Goal: Transaction & Acquisition: Purchase product/service

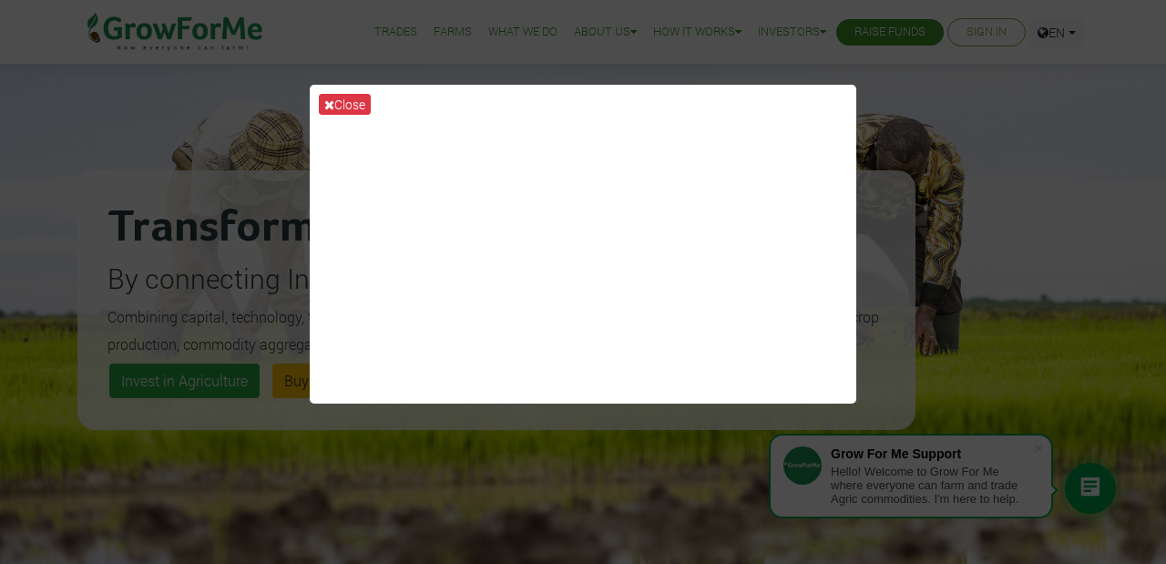
click at [346, 104] on button "Close" at bounding box center [345, 104] width 52 height 21
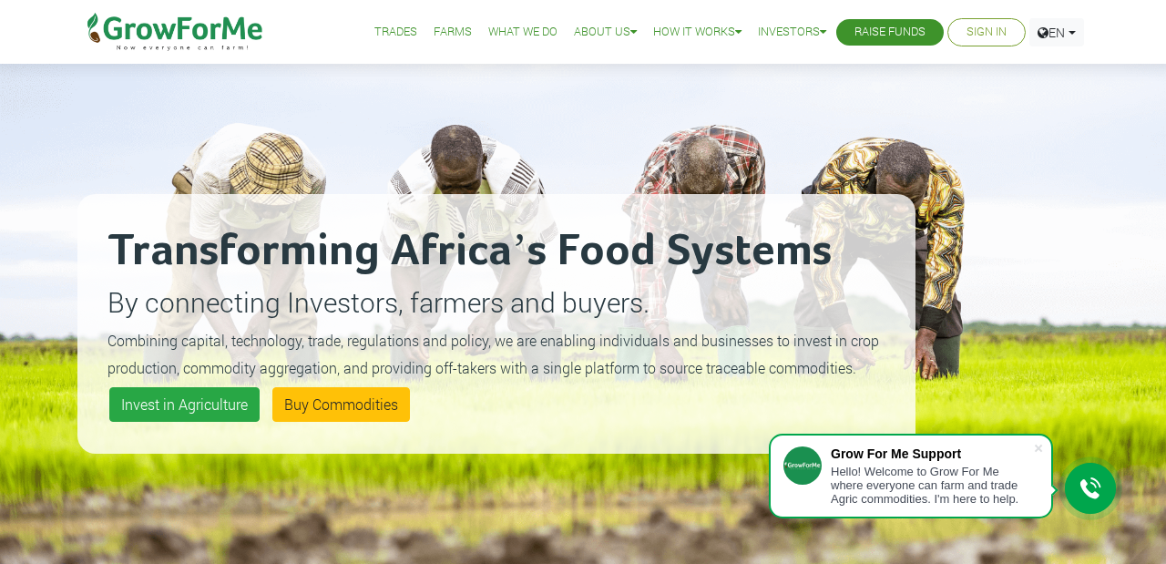
scroll to position [52, 0]
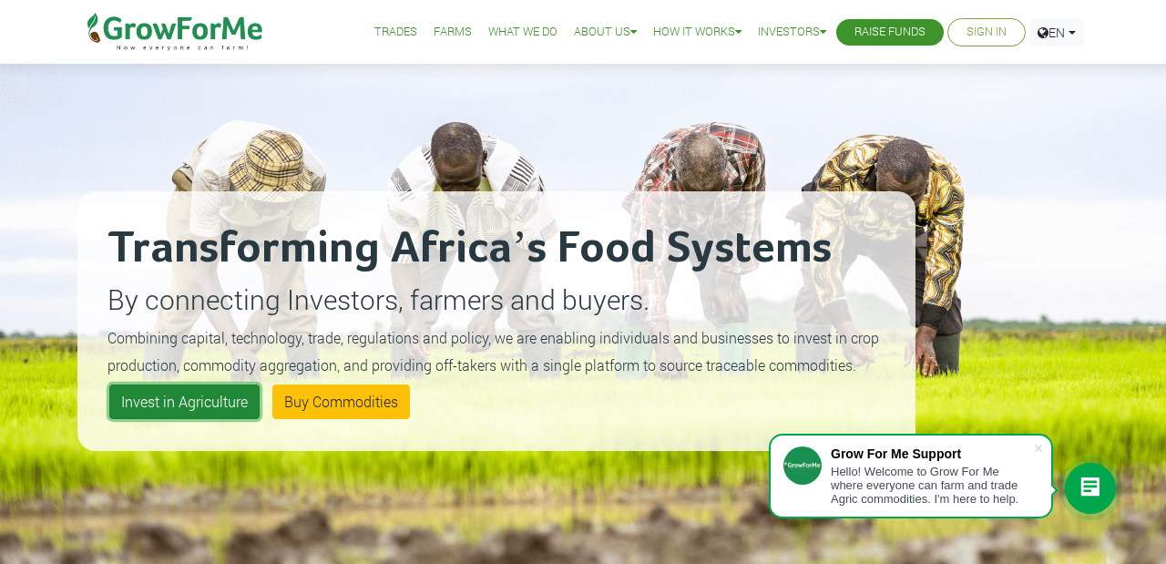
click at [227, 413] on link "Invest in Agriculture" at bounding box center [184, 401] width 150 height 35
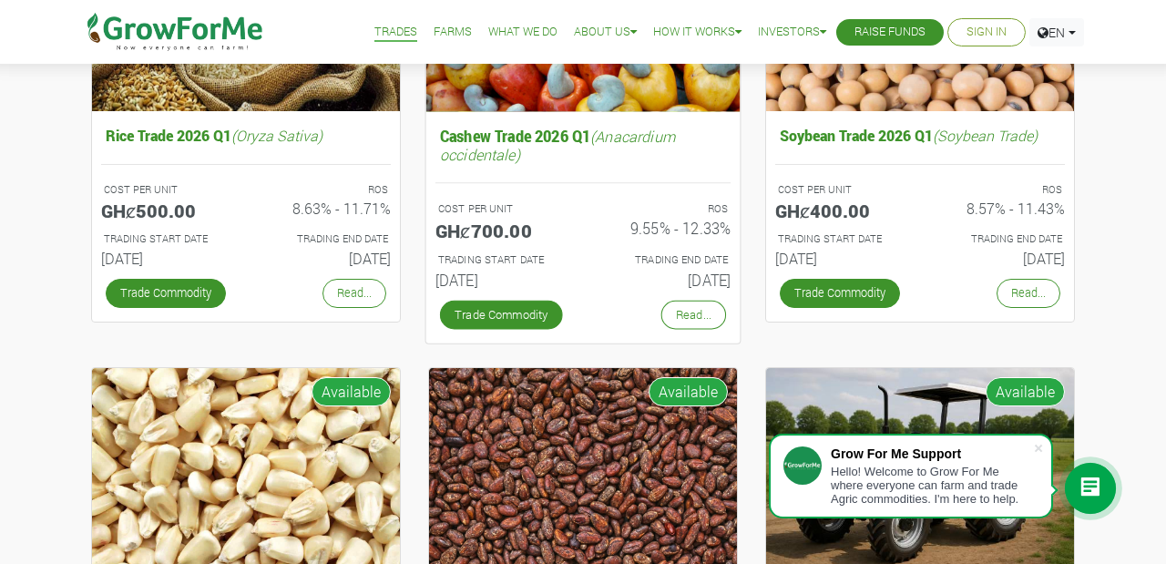
scroll to position [362, 0]
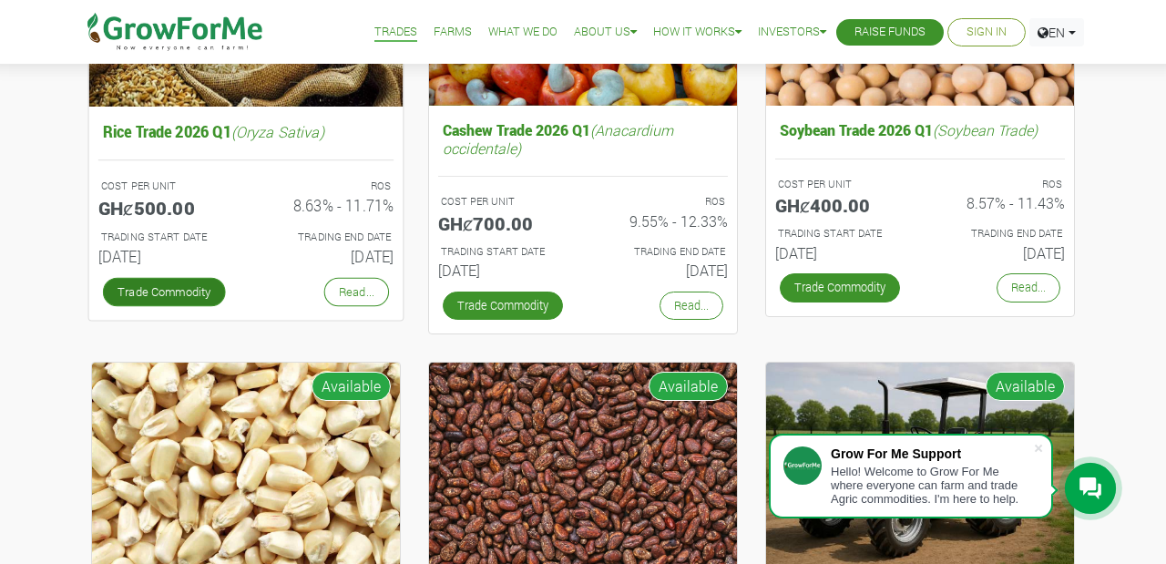
click at [182, 290] on link "Trade Commodity" at bounding box center [164, 291] width 123 height 29
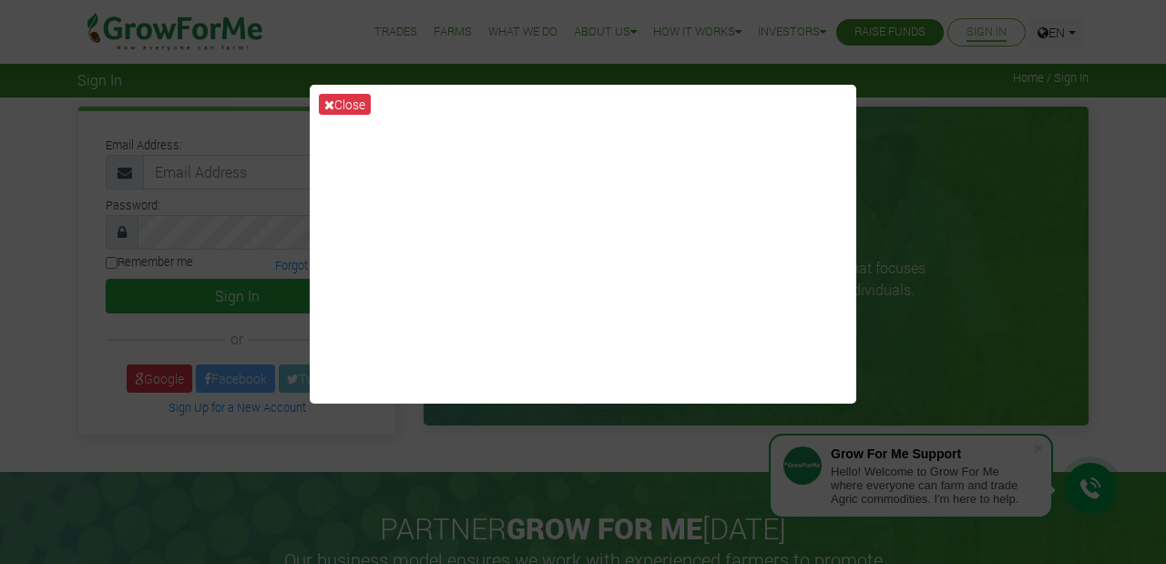
scroll to position [8, 0]
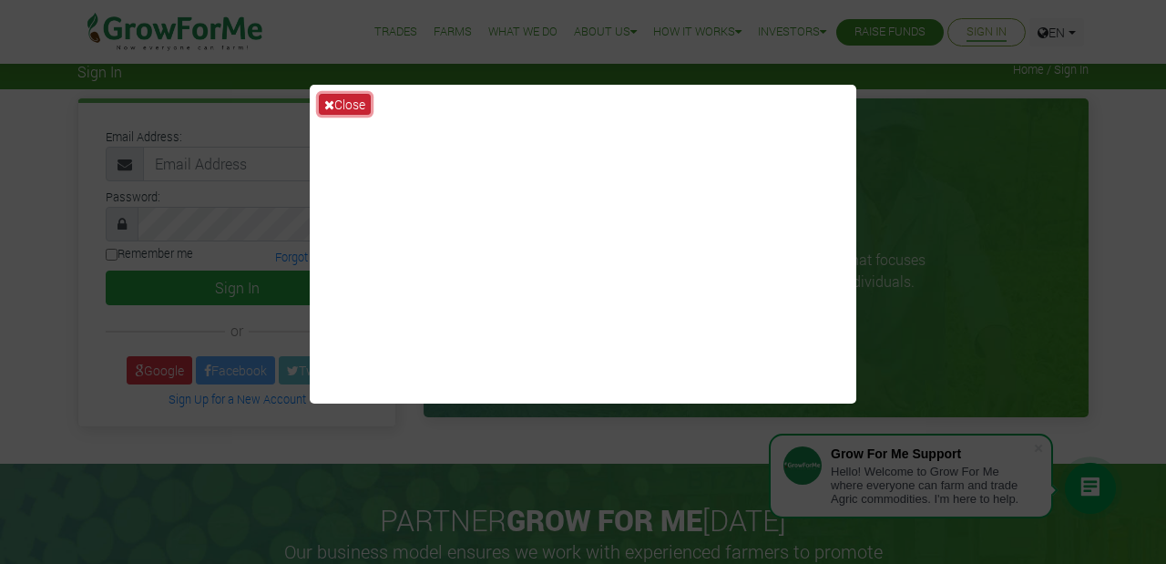
click at [353, 106] on button "Close" at bounding box center [345, 104] width 52 height 21
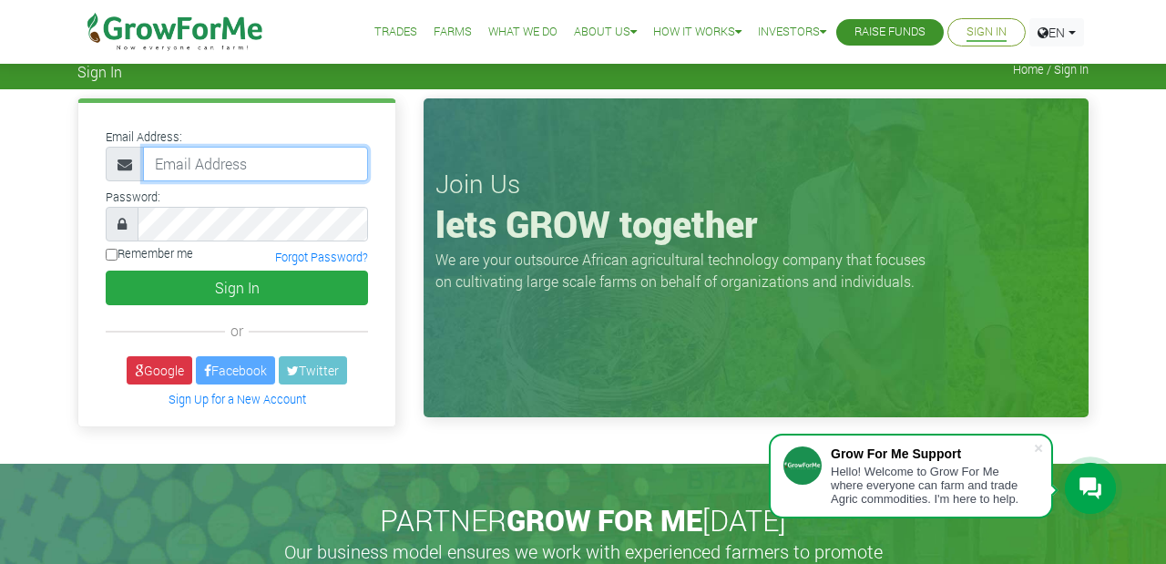
click at [298, 159] on input "email" at bounding box center [255, 164] width 225 height 35
type input "kissvachris@yahoo.com"
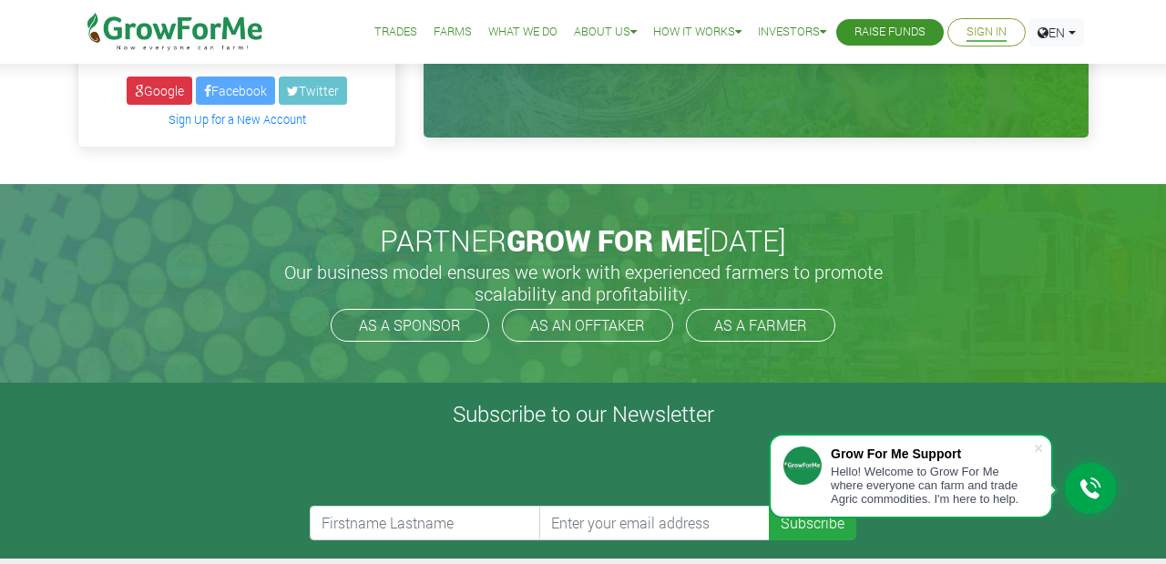
scroll to position [0, 0]
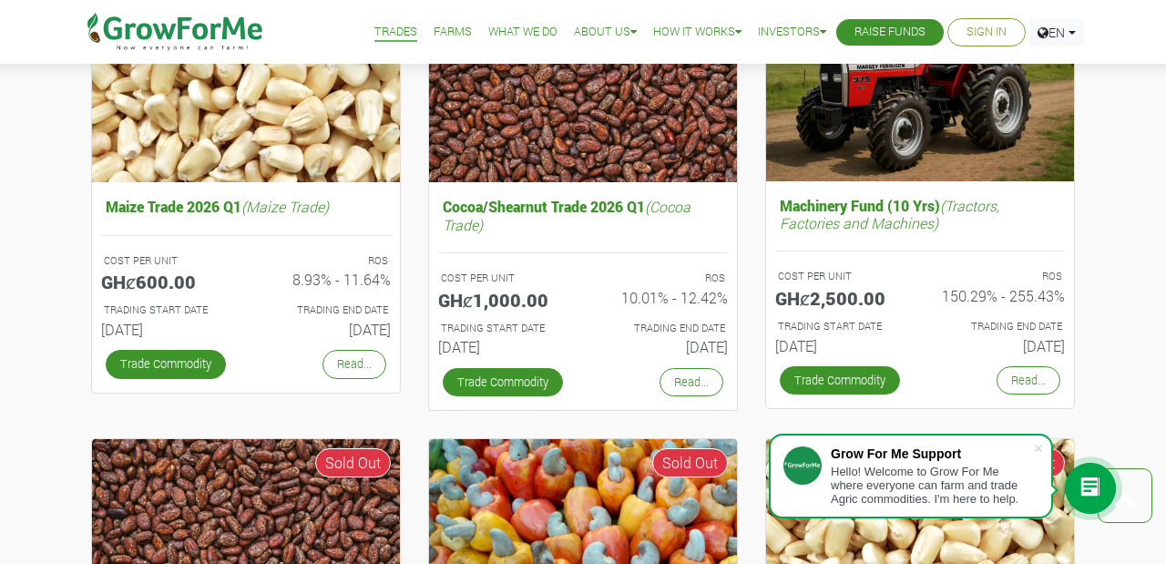
scroll to position [749, 0]
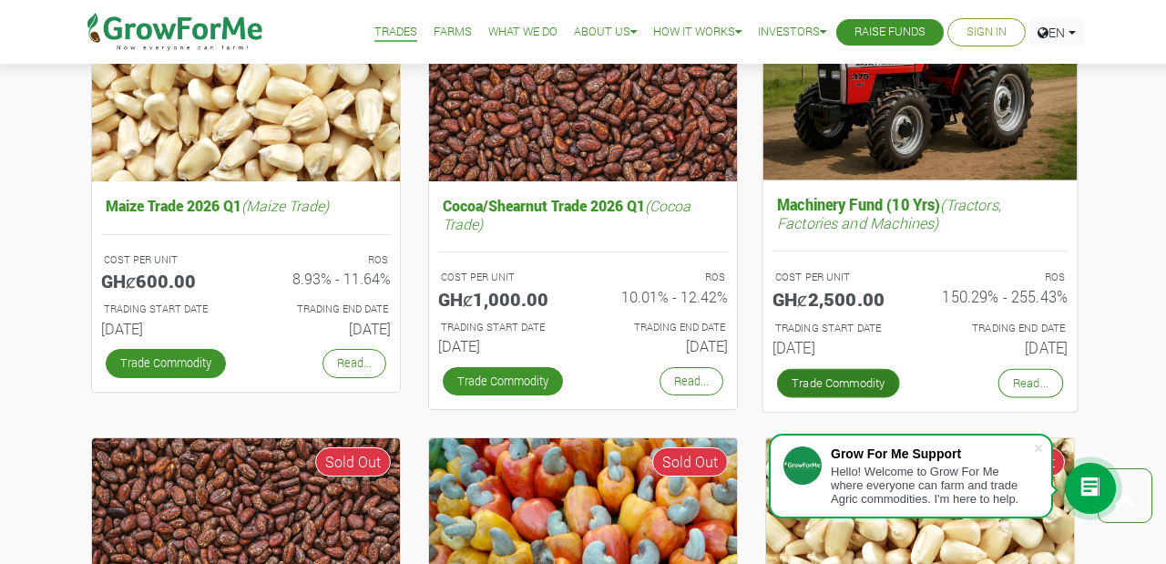
click at [855, 385] on link "Trade Commodity" at bounding box center [838, 383] width 123 height 29
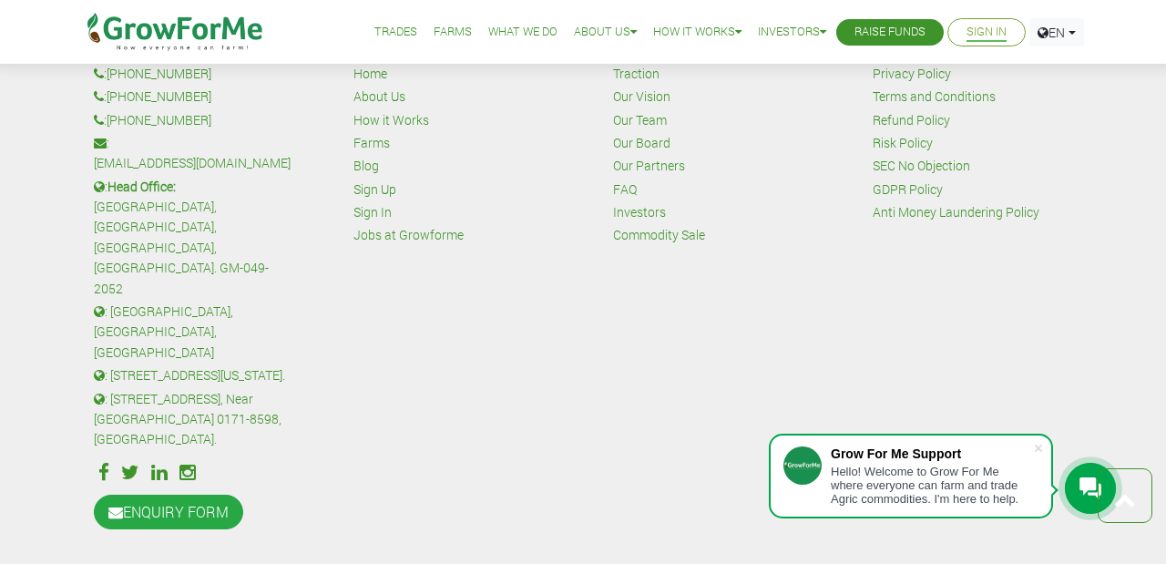
scroll to position [859, 0]
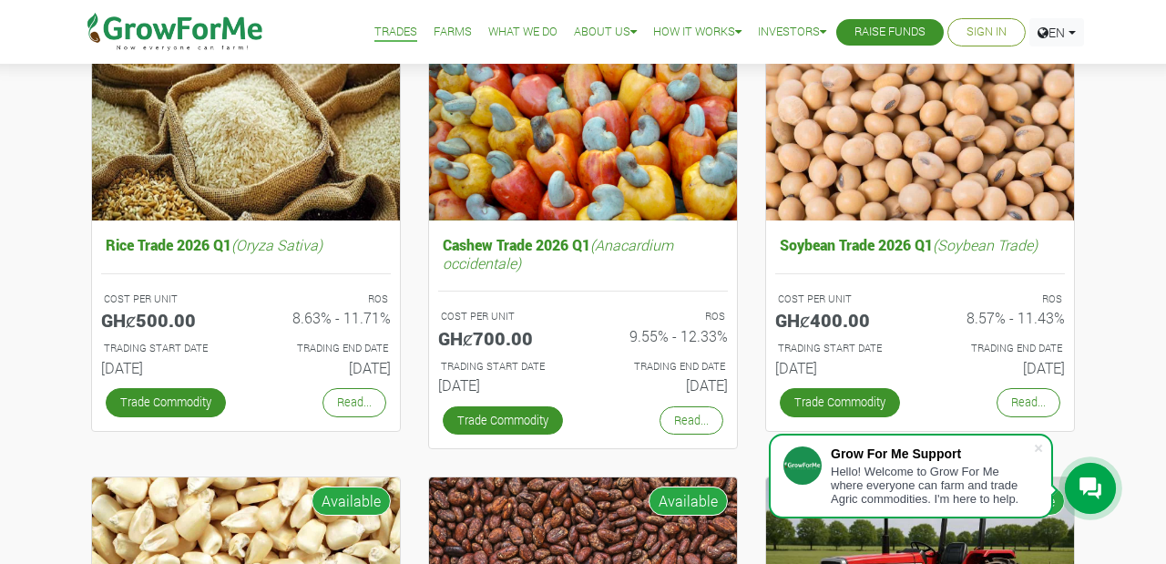
scroll to position [245, 0]
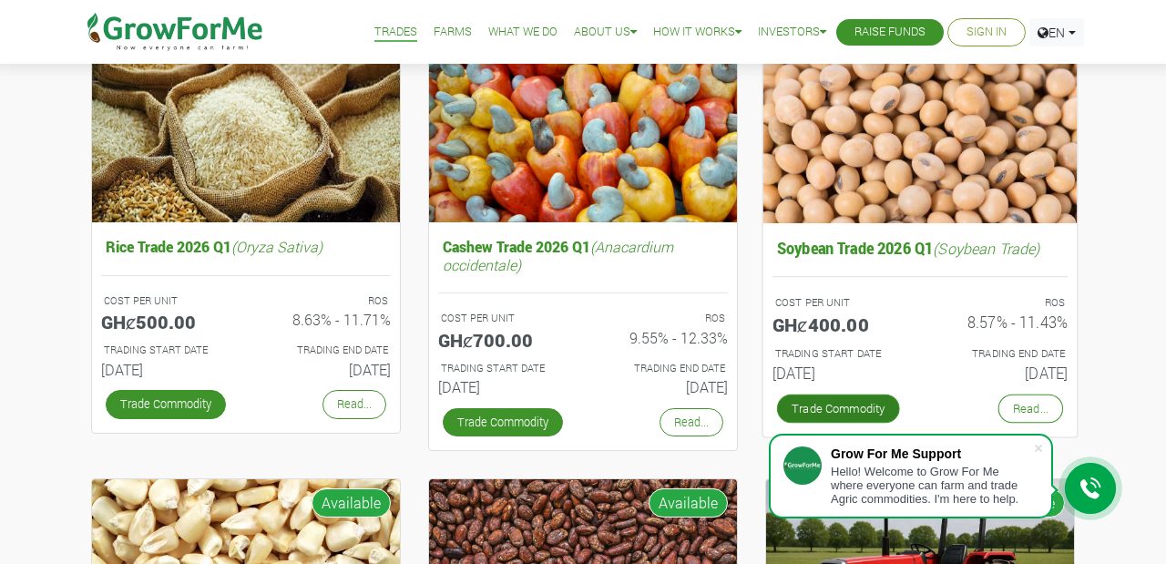
click at [857, 405] on link "Trade Commodity" at bounding box center [838, 408] width 123 height 29
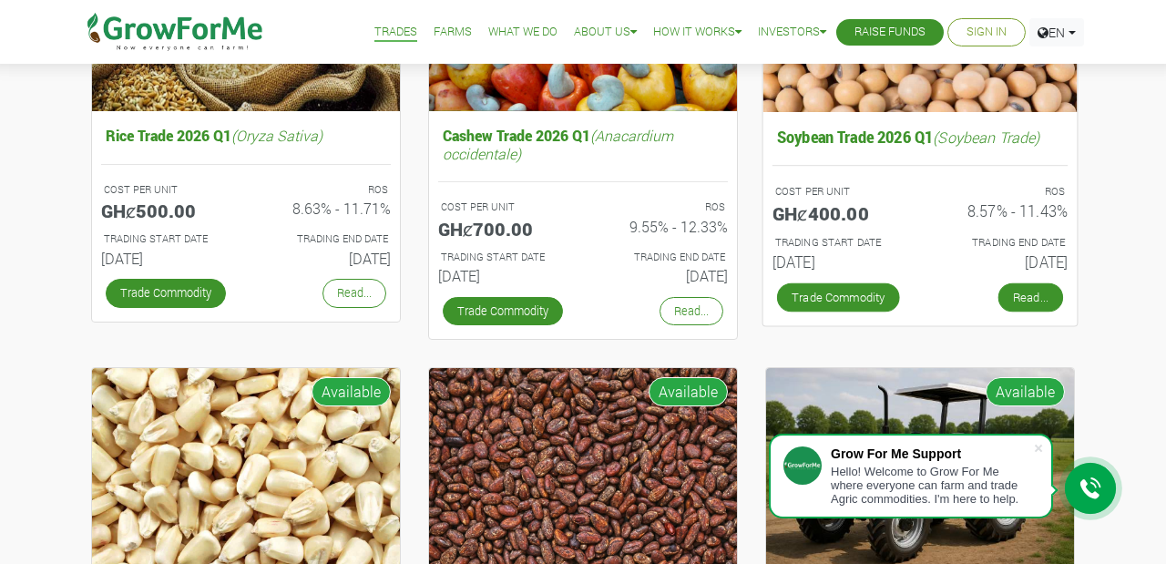
click at [1029, 298] on link "Read..." at bounding box center [1031, 296] width 65 height 29
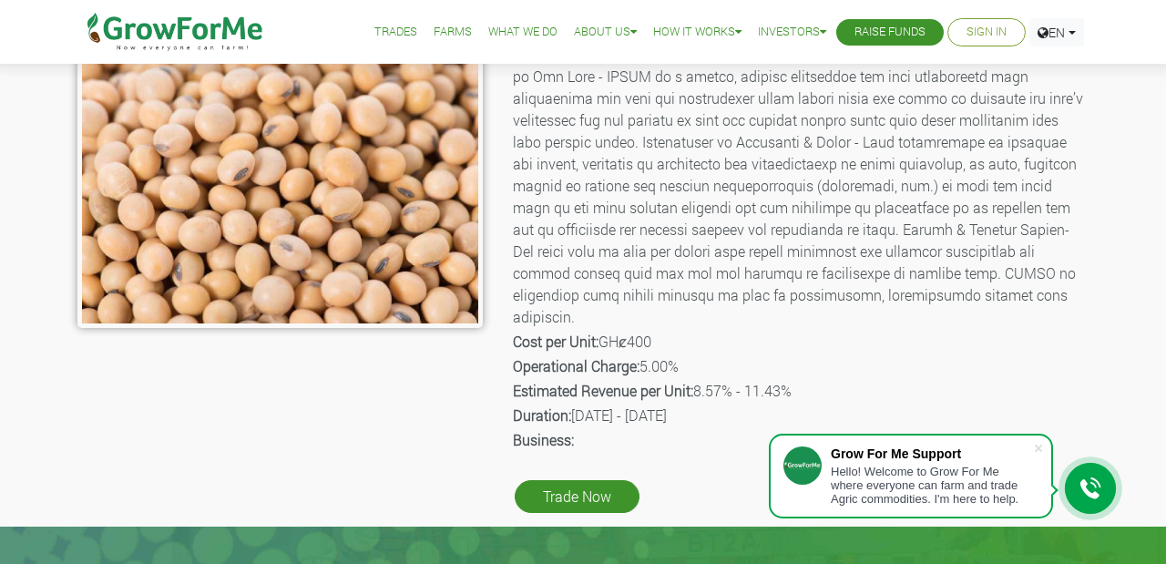
scroll to position [351, 0]
click at [625, 483] on link "Trade Now" at bounding box center [577, 497] width 125 height 33
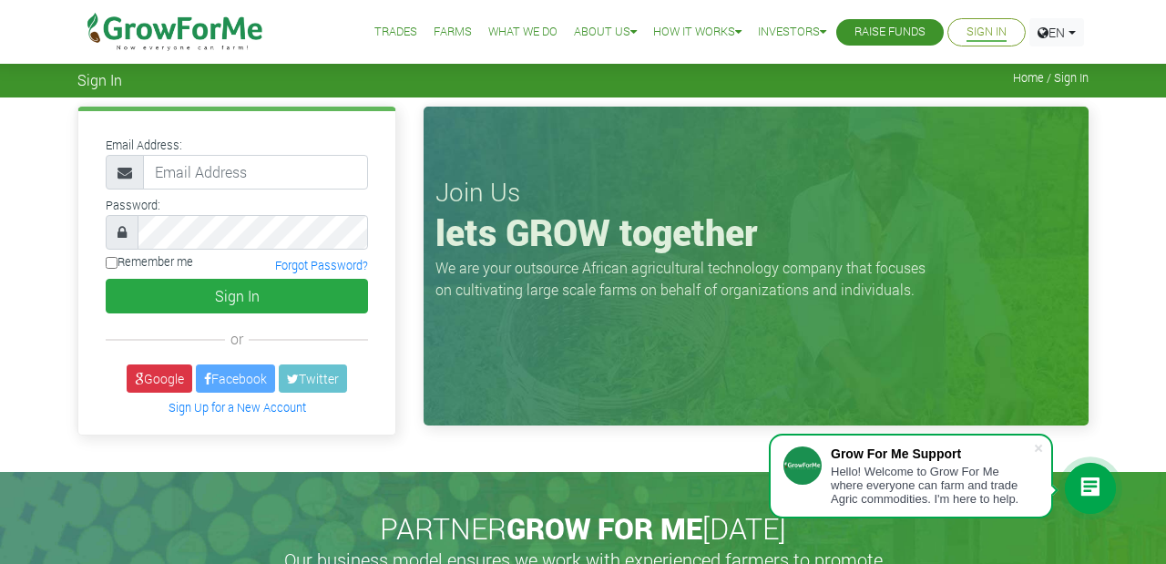
type input "[EMAIL_ADDRESS][DOMAIN_NAME]"
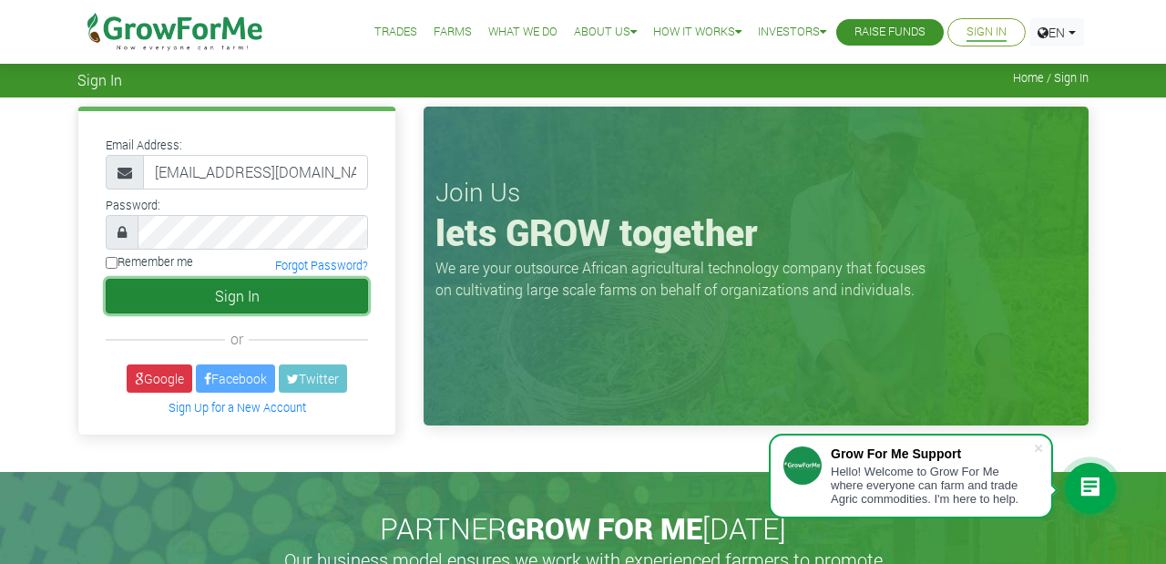
click at [269, 301] on button "Sign In" at bounding box center [237, 296] width 262 height 35
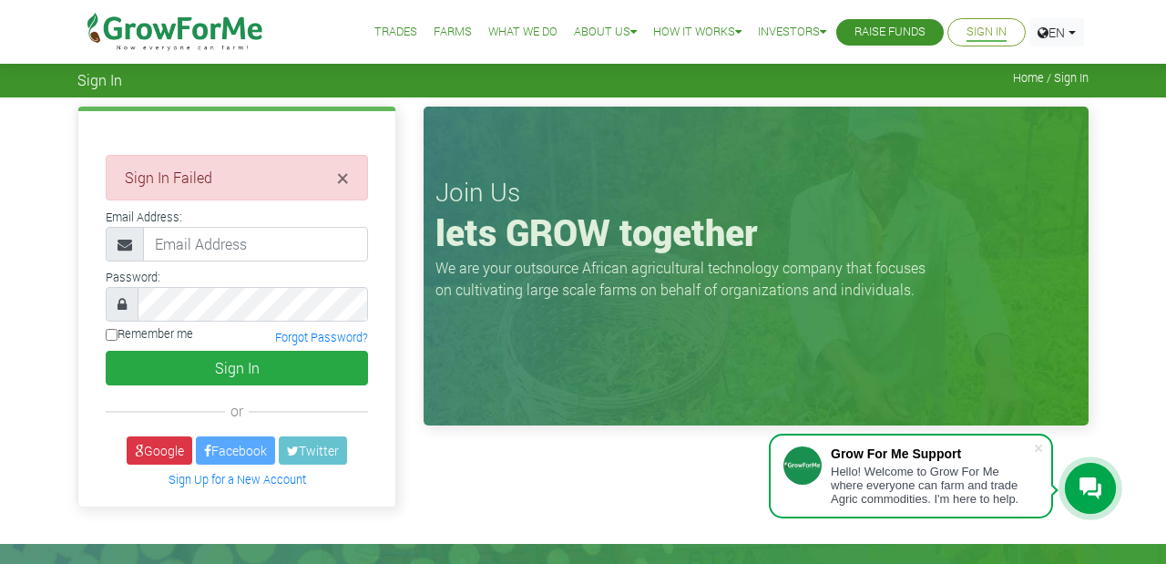
type input "[EMAIL_ADDRESS][DOMAIN_NAME]"
click at [296, 341] on link "Forgot Password?" at bounding box center [321, 337] width 93 height 15
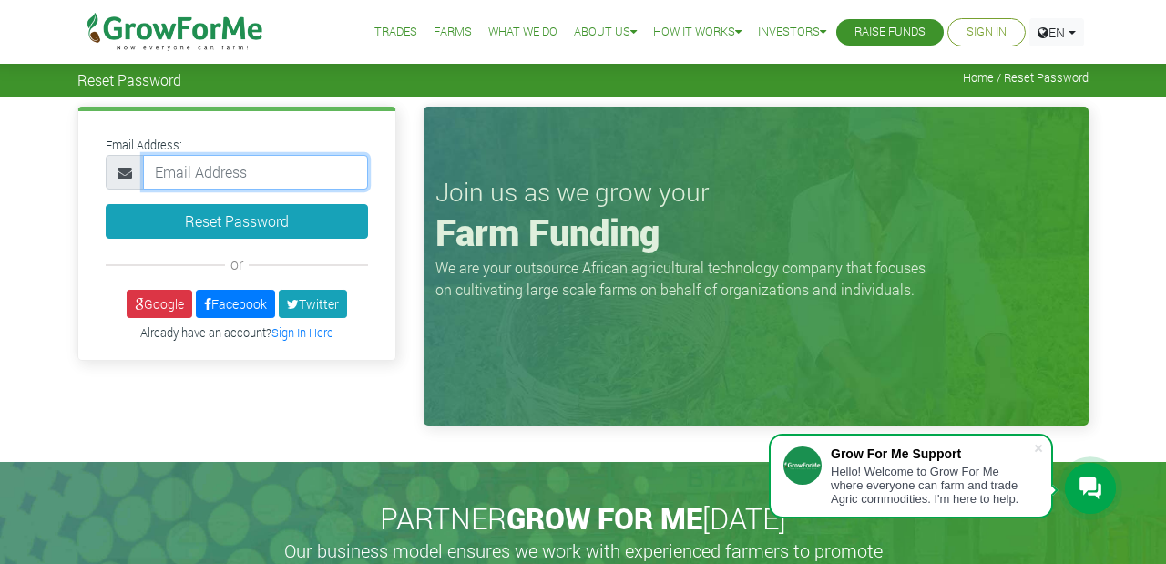
click at [268, 177] on input "email" at bounding box center [255, 172] width 225 height 35
type input "kissvachris@yahoo.com"
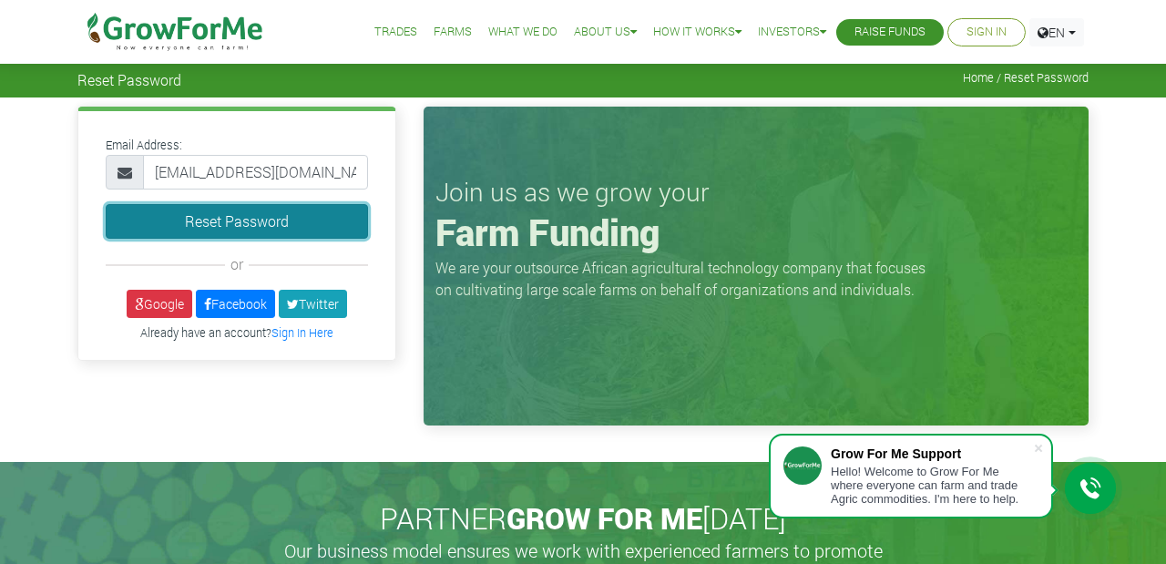
click at [284, 230] on button "Reset Password" at bounding box center [237, 221] width 262 height 35
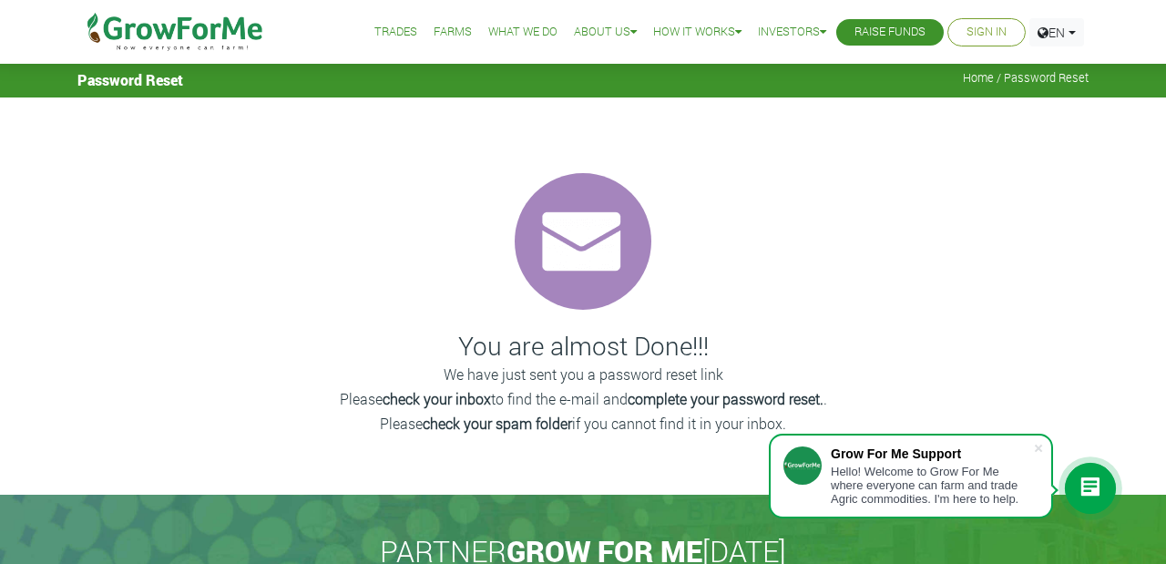
click at [978, 36] on link "Sign In" at bounding box center [987, 32] width 40 height 19
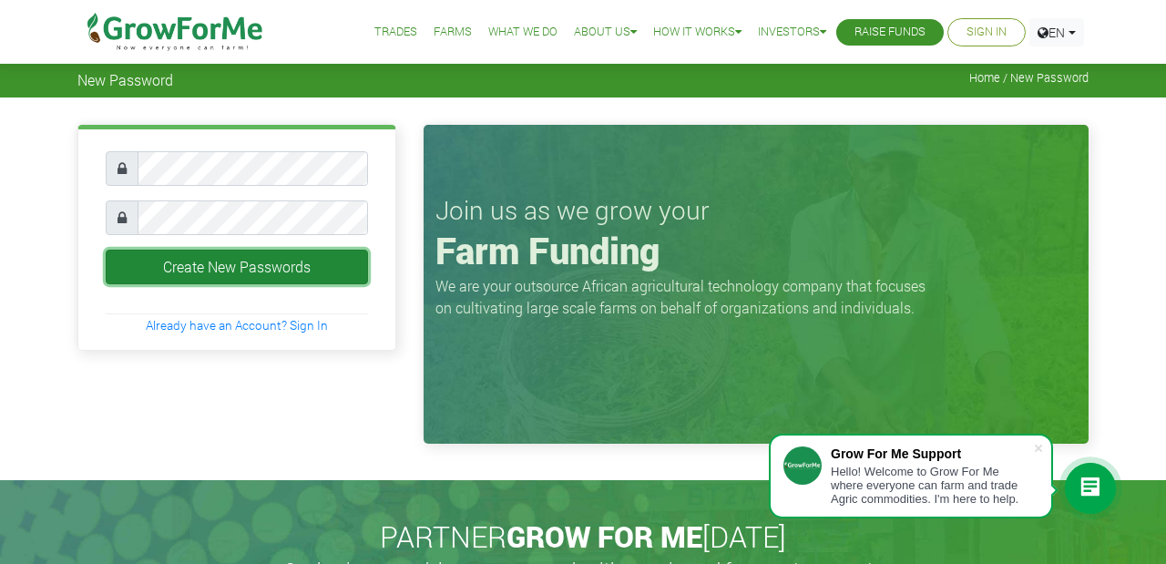
click at [192, 273] on button "Create New Passwords" at bounding box center [237, 267] width 262 height 35
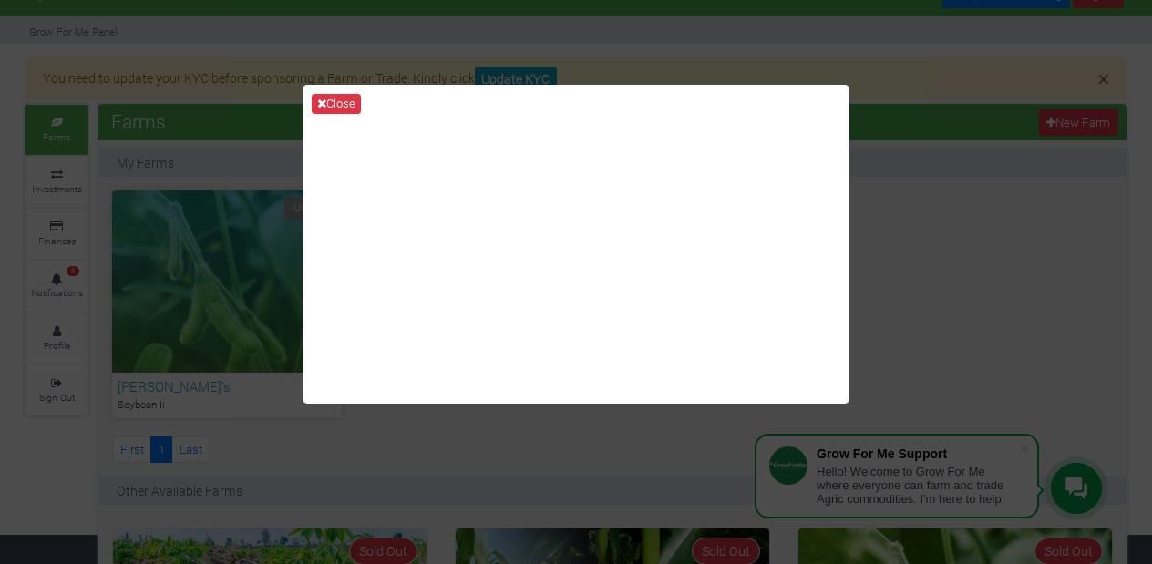
scroll to position [54, 0]
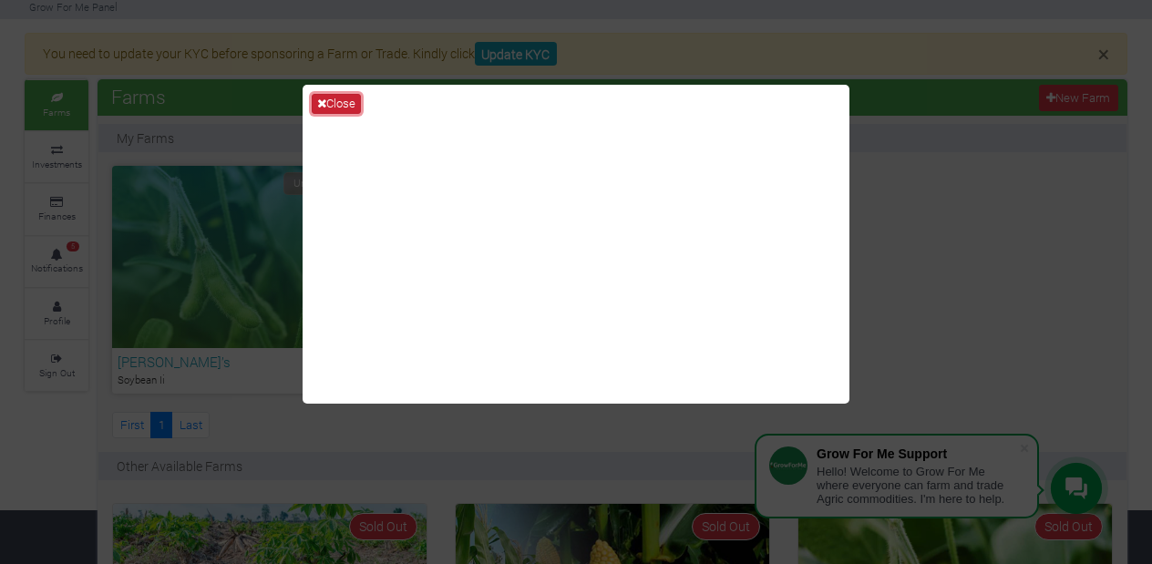
click at [341, 108] on button "Close" at bounding box center [336, 104] width 49 height 20
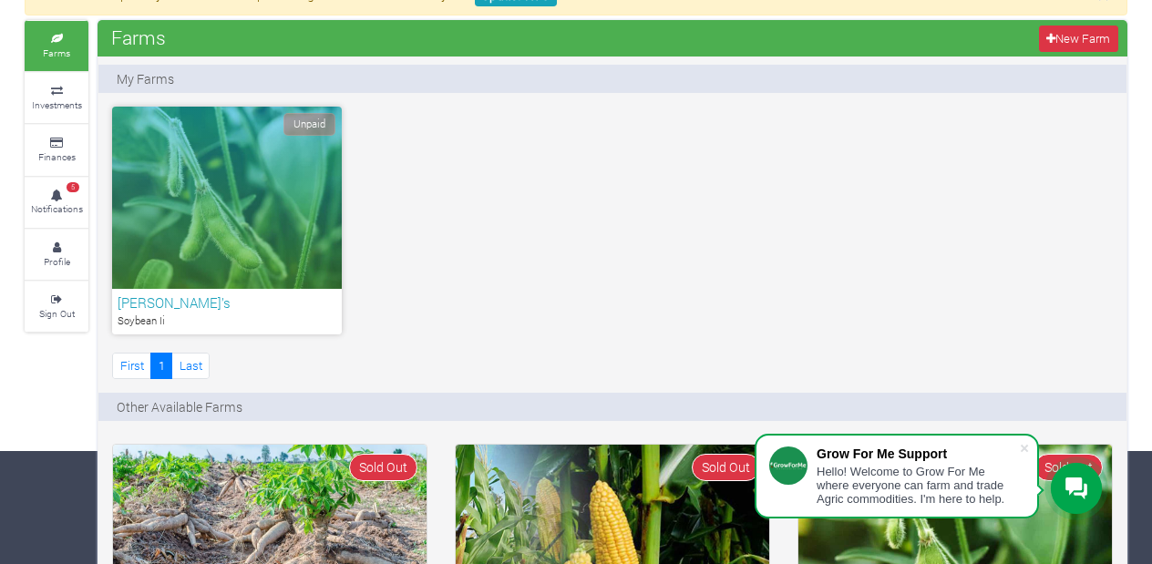
scroll to position [115, 0]
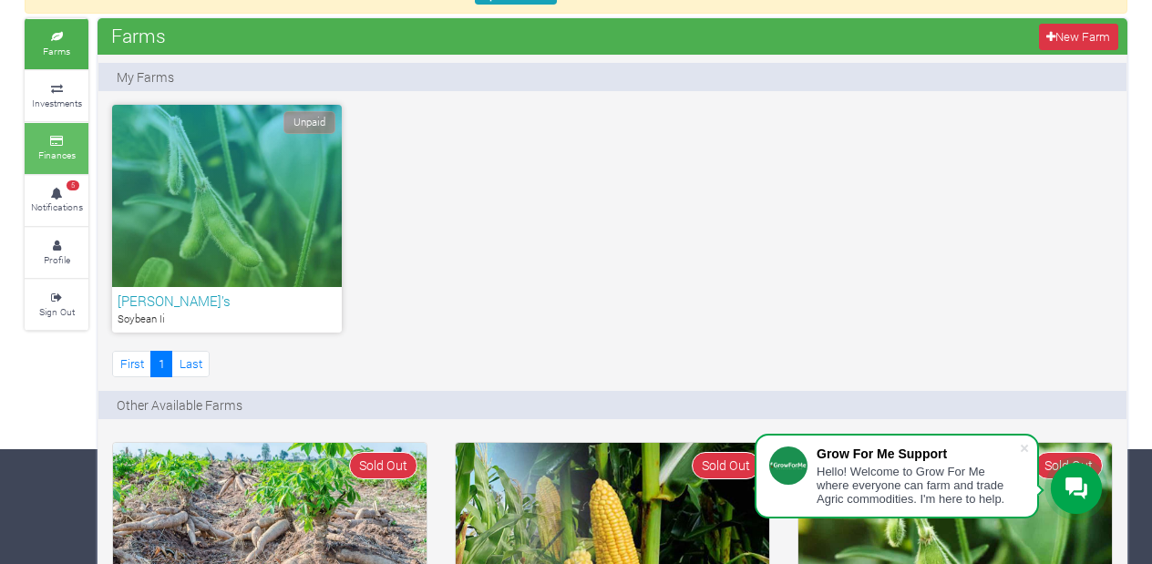
click at [67, 145] on link "Finances" at bounding box center [57, 148] width 64 height 50
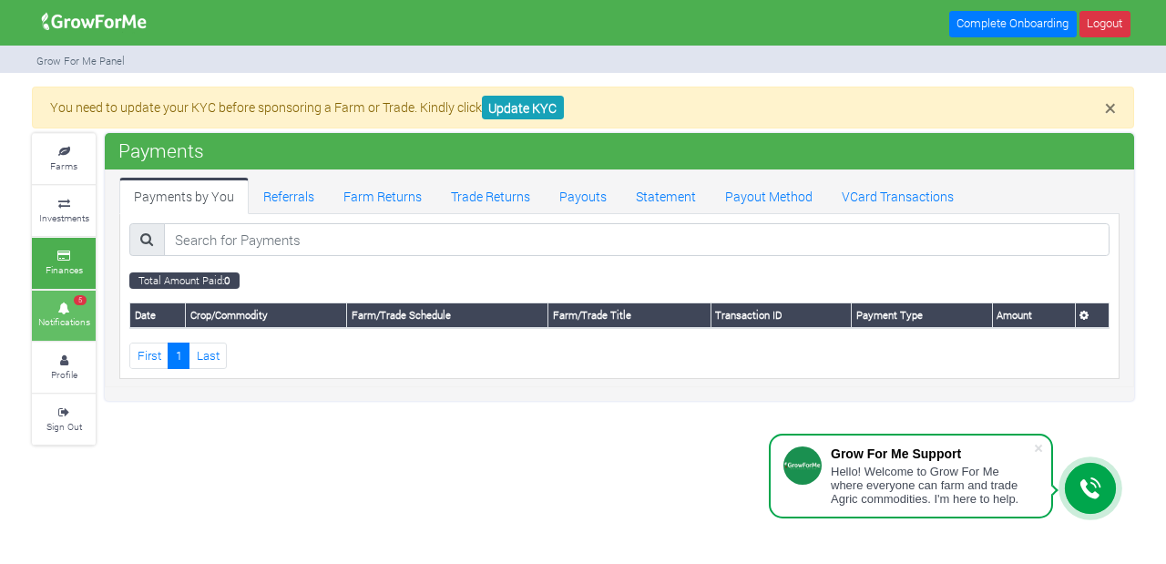
click at [61, 315] on small "Notifications" at bounding box center [64, 321] width 52 height 13
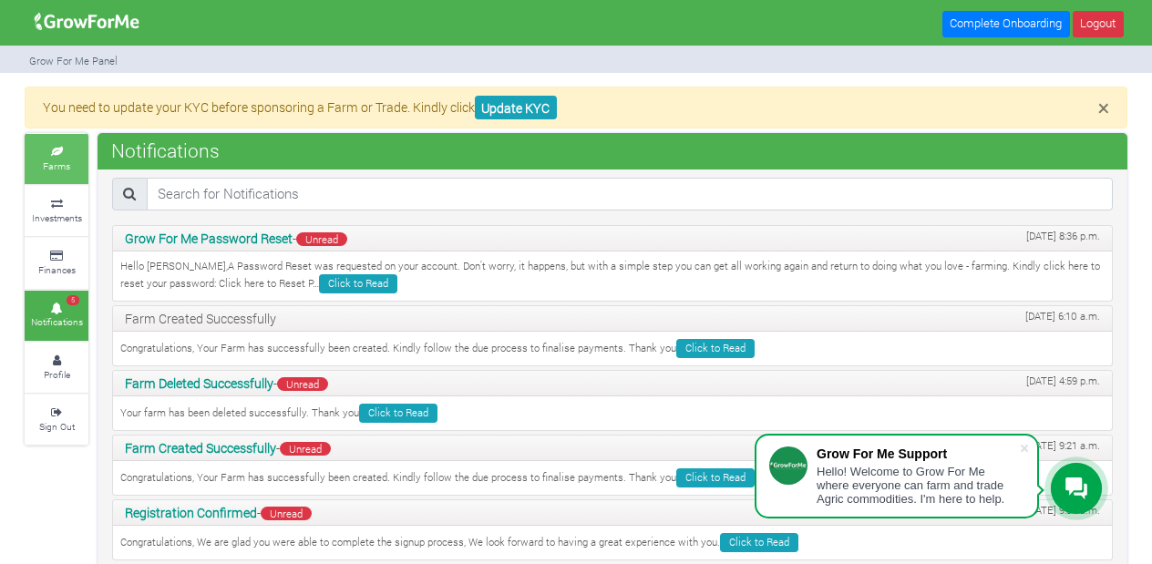
click at [59, 161] on small "Farms" at bounding box center [56, 165] width 27 height 13
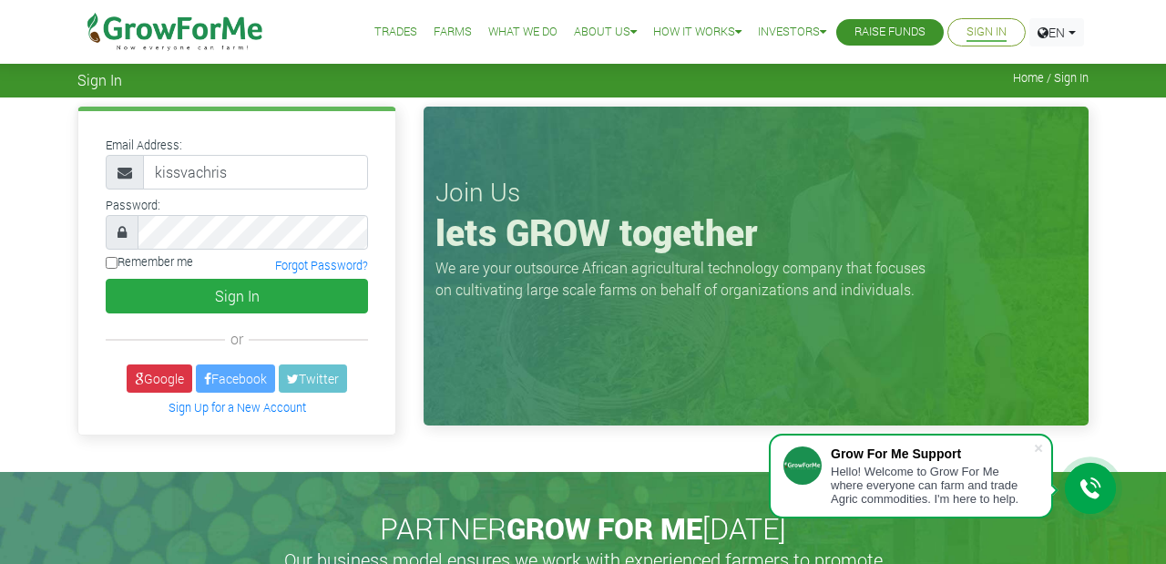
type input "kissvachris@yahoo.com"
click at [114, 261] on input "Remember me" at bounding box center [112, 263] width 12 height 12
checkbox input "true"
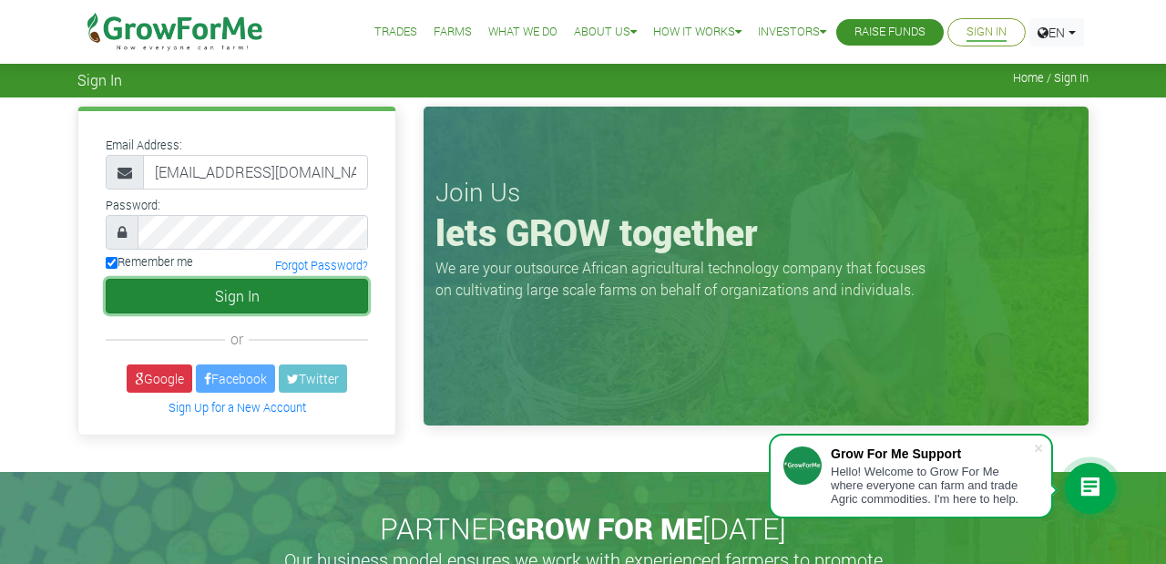
click at [211, 301] on button "Sign In" at bounding box center [237, 296] width 262 height 35
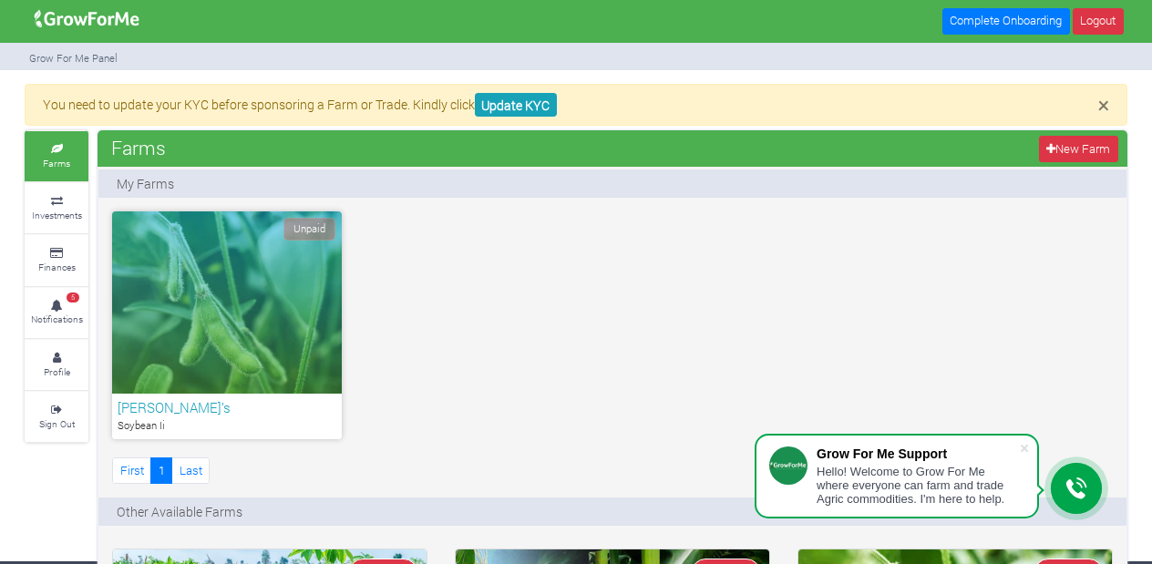
scroll to position [5, 0]
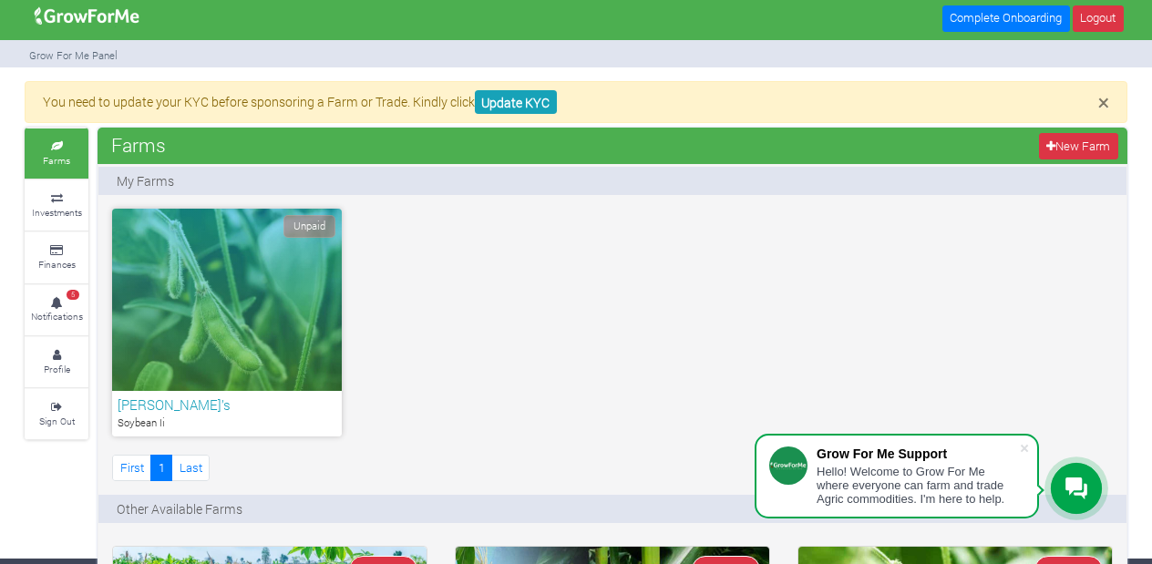
click at [122, 17] on img at bounding box center [87, 16] width 118 height 36
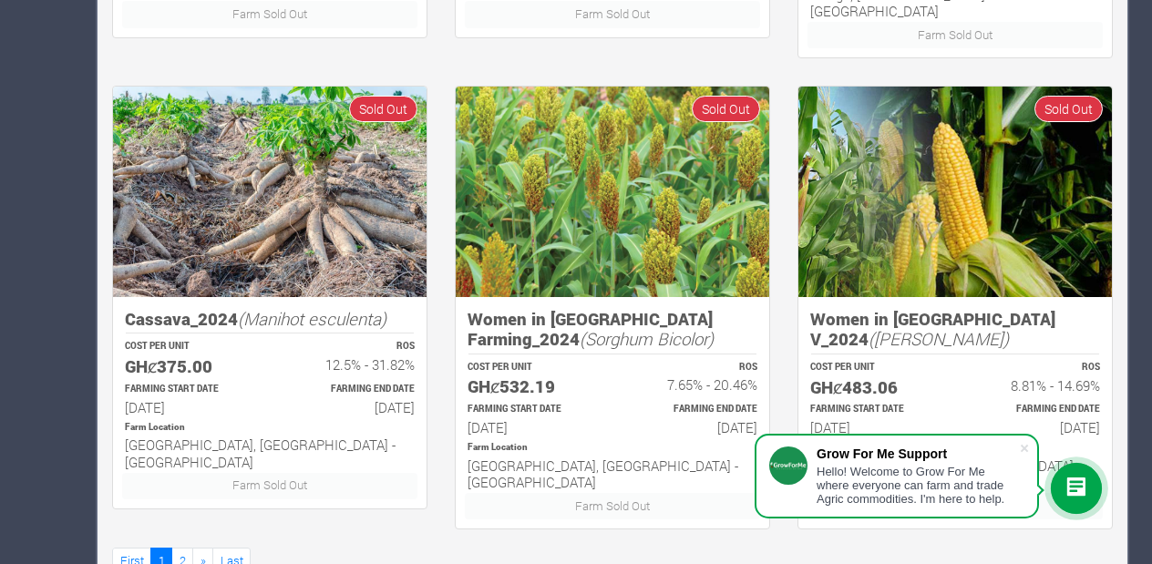
scroll to position [1410, 0]
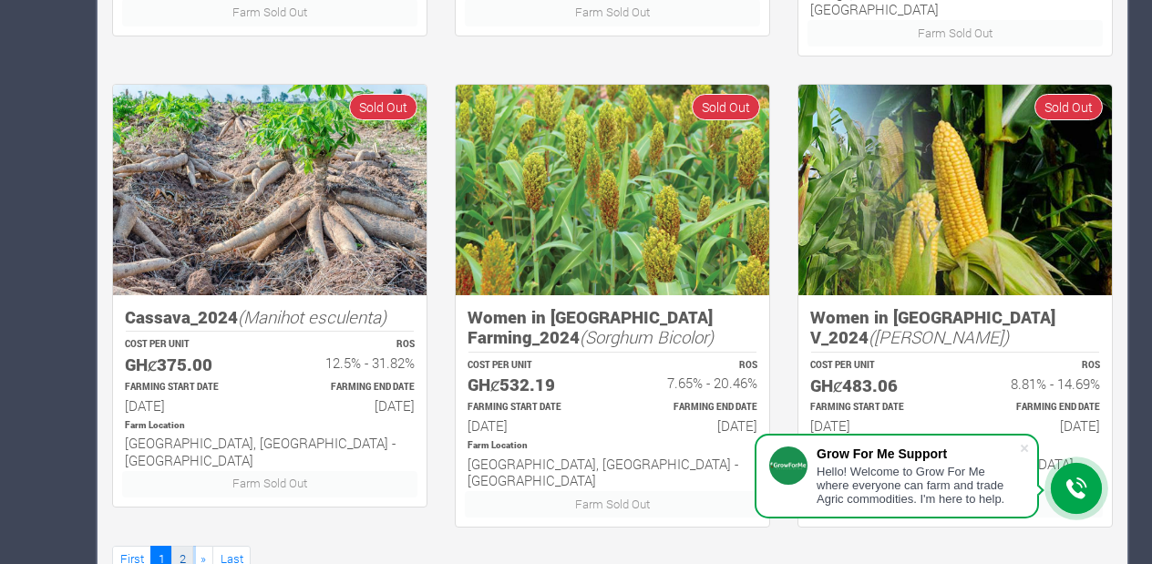
click at [179, 546] on link "2" at bounding box center [182, 559] width 22 height 26
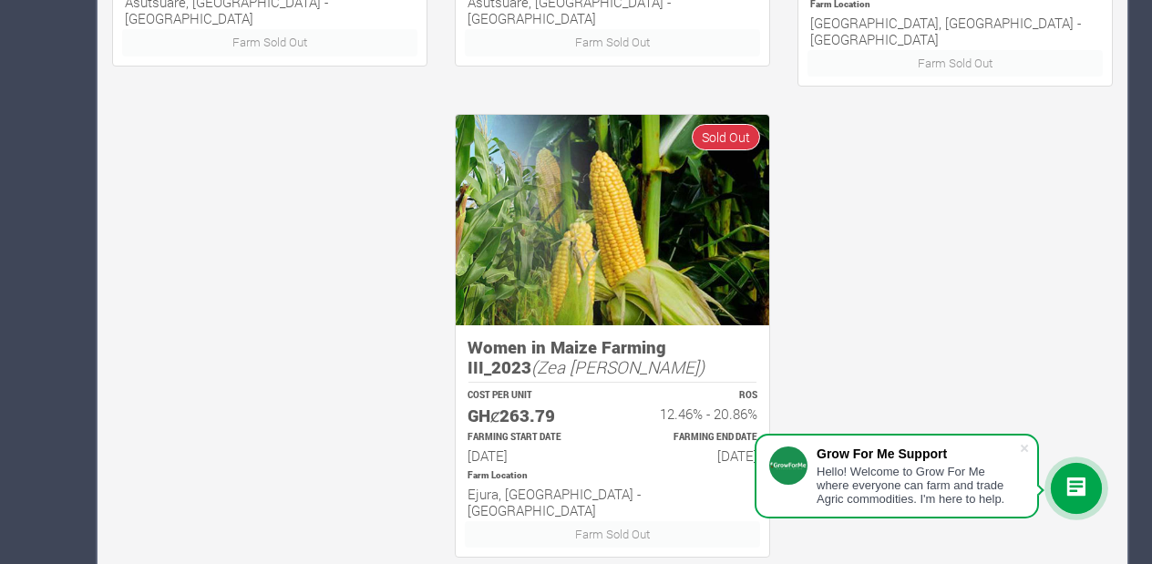
scroll to position [1411, 0]
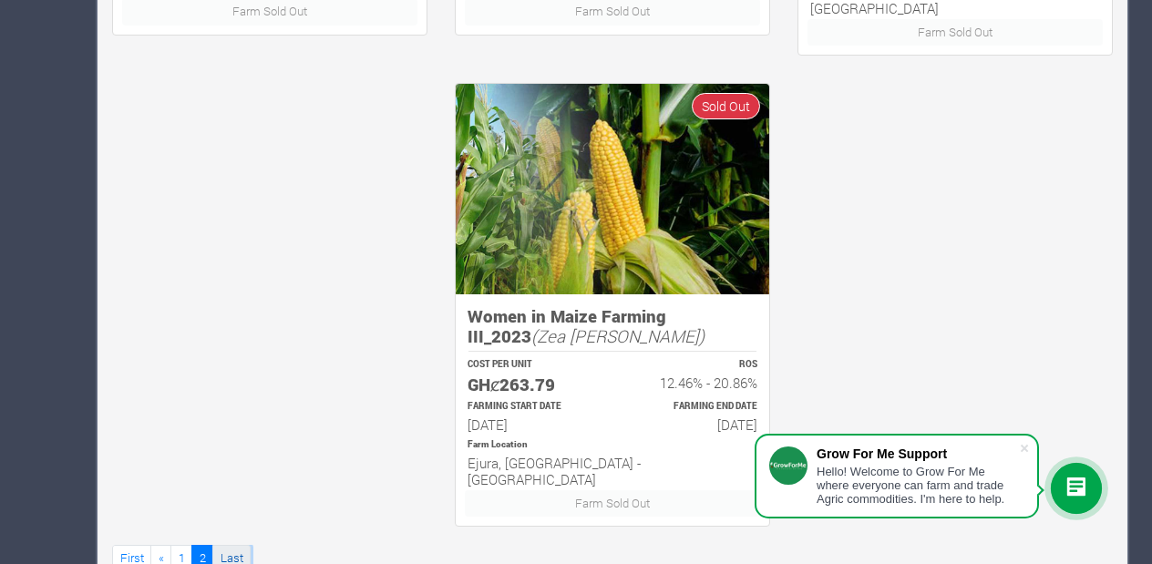
click at [233, 545] on link "Last" at bounding box center [231, 558] width 38 height 26
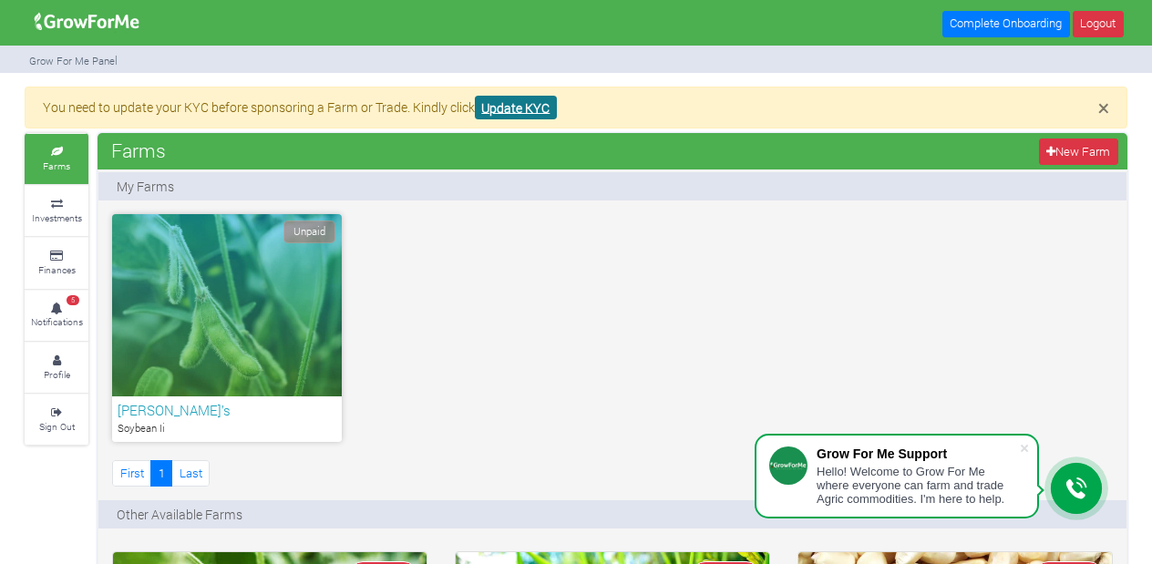
click at [522, 109] on link "Update KYC" at bounding box center [516, 108] width 82 height 25
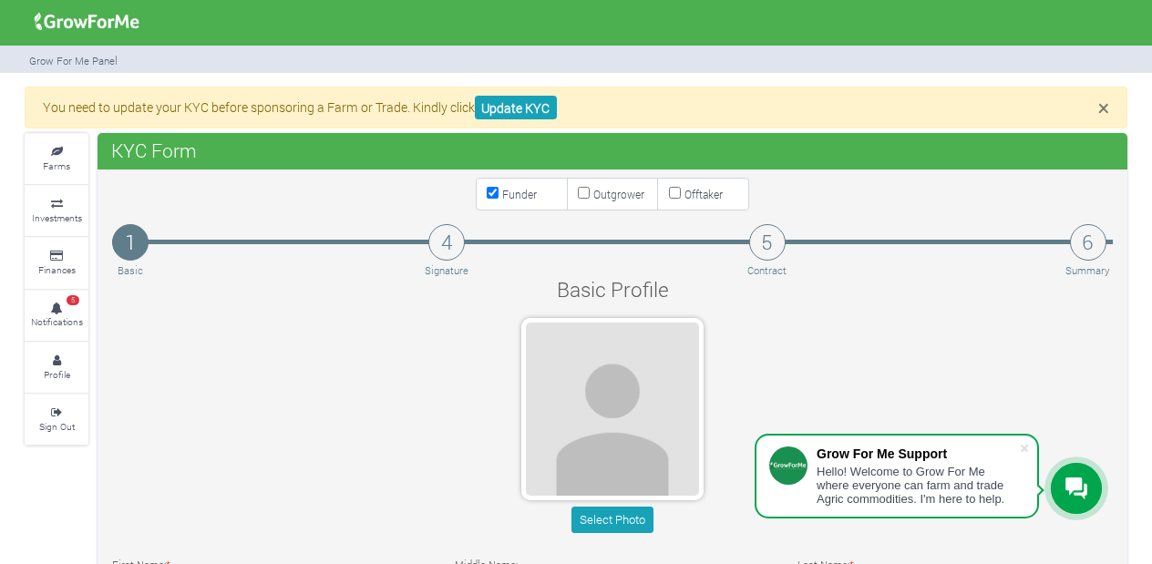
type input "50 825 0511"
click at [620, 518] on button "Select Photo" at bounding box center [611, 520] width 81 height 26
click at [1099, 104] on span "×" at bounding box center [1103, 107] width 11 height 27
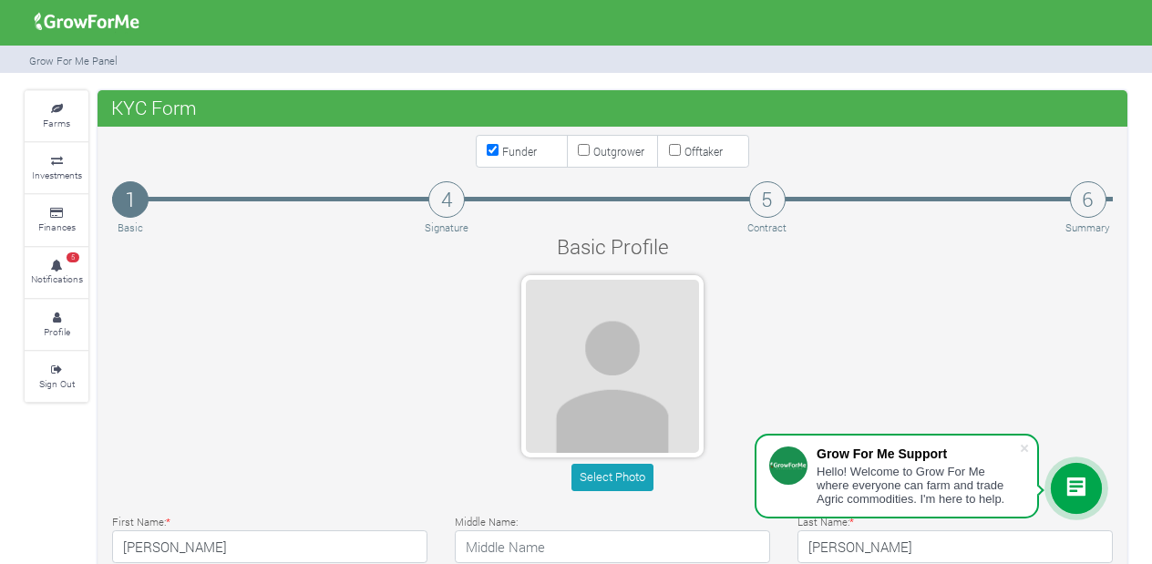
click at [82, 17] on img at bounding box center [87, 22] width 118 height 36
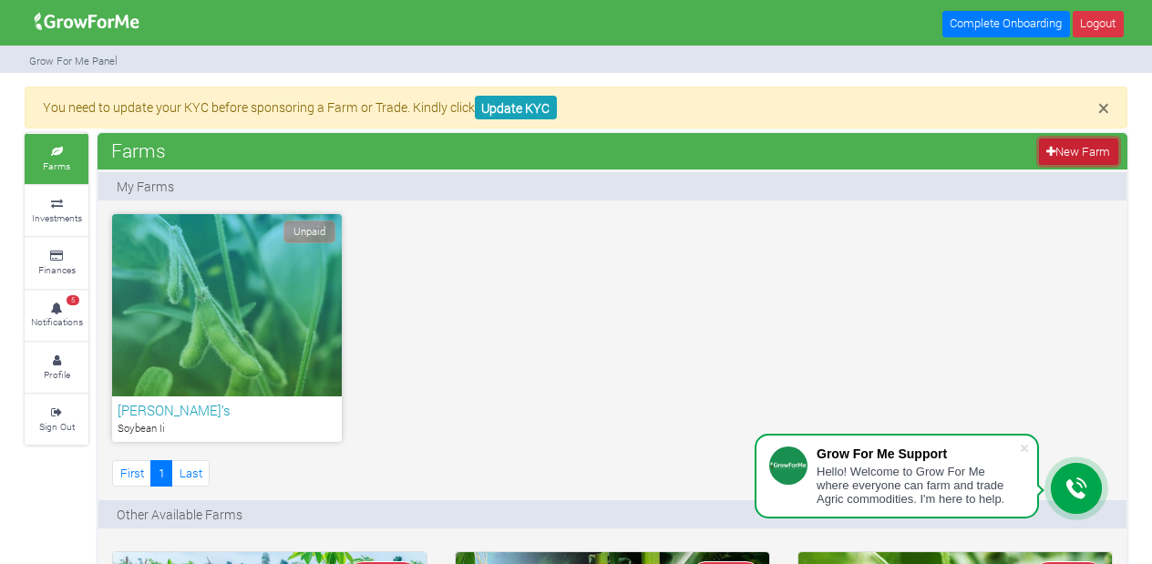
click at [1051, 152] on icon at bounding box center [1050, 152] width 9 height 12
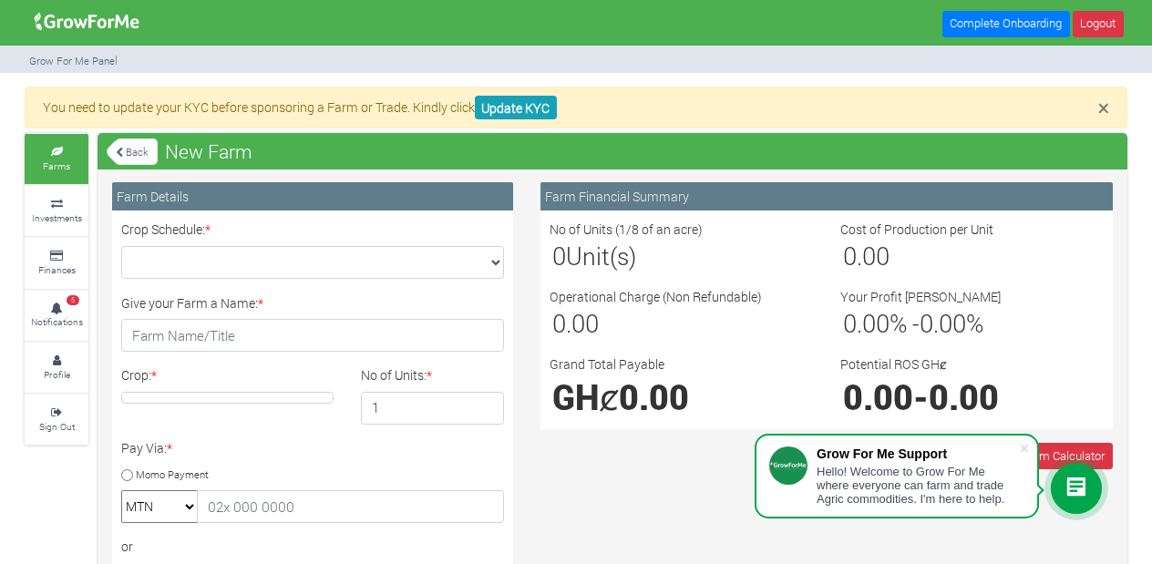
click at [128, 153] on link "Back" at bounding box center [132, 152] width 51 height 30
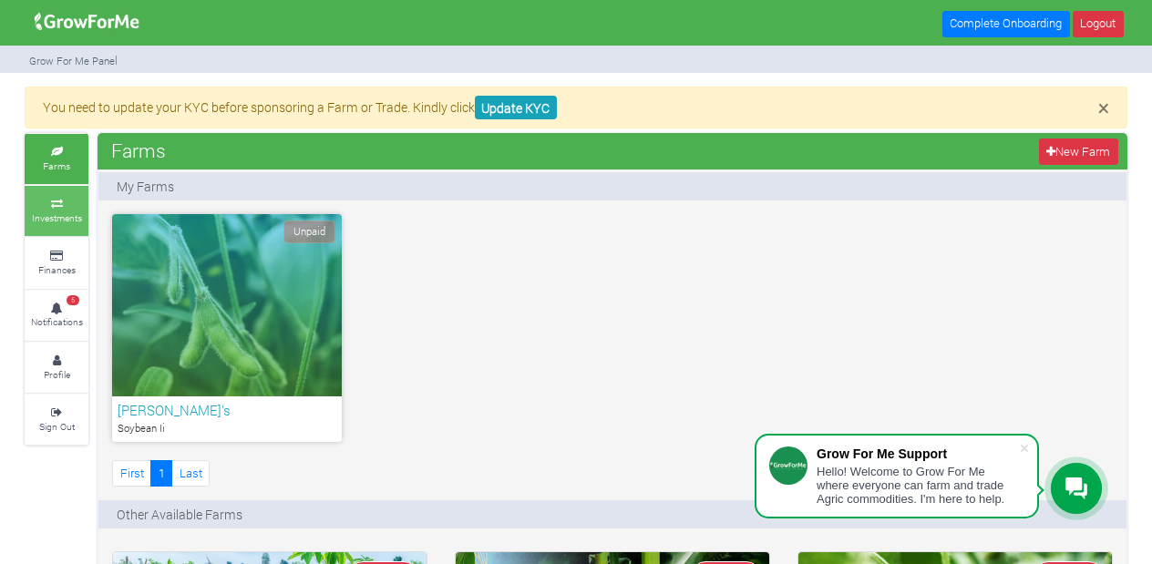
click at [63, 211] on small "Investments" at bounding box center [57, 217] width 50 height 13
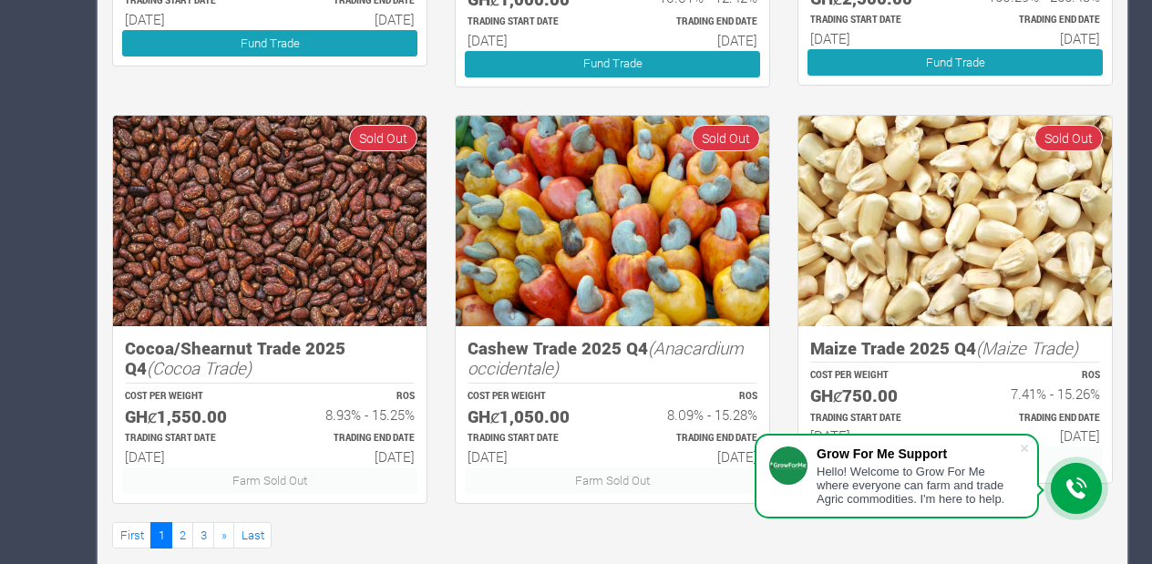
scroll to position [1167, 0]
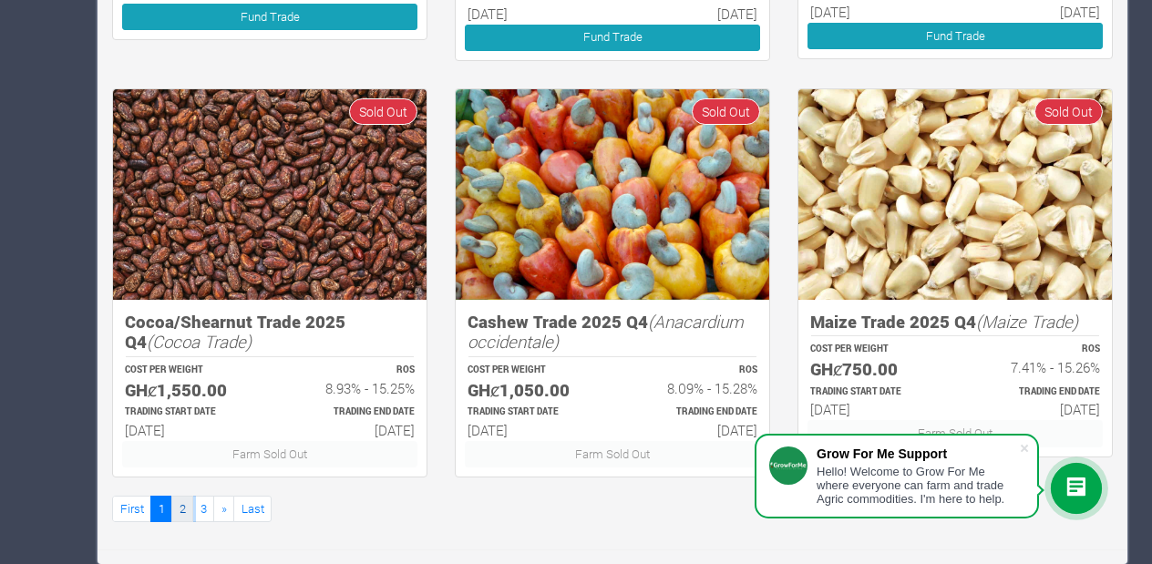
click at [187, 507] on link "2" at bounding box center [182, 509] width 22 height 26
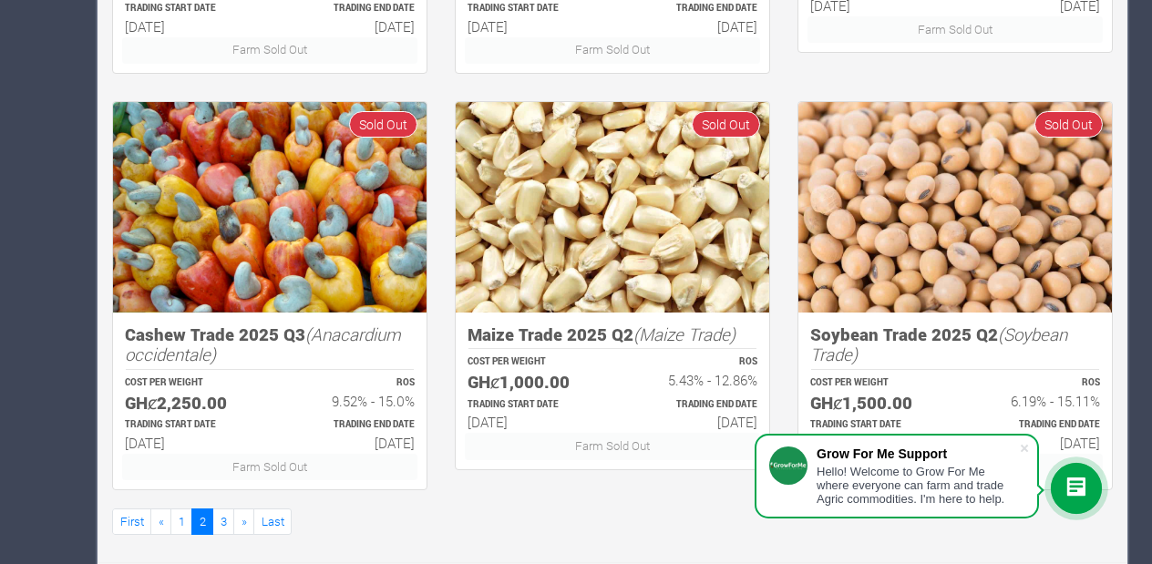
scroll to position [1167, 0]
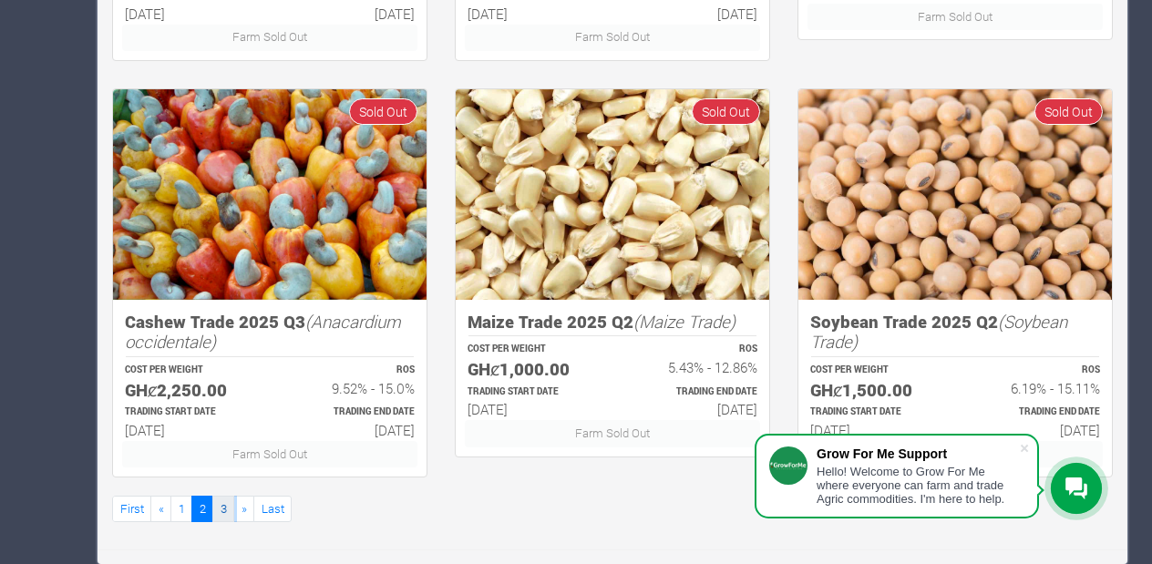
click at [221, 506] on link "3" at bounding box center [223, 509] width 22 height 26
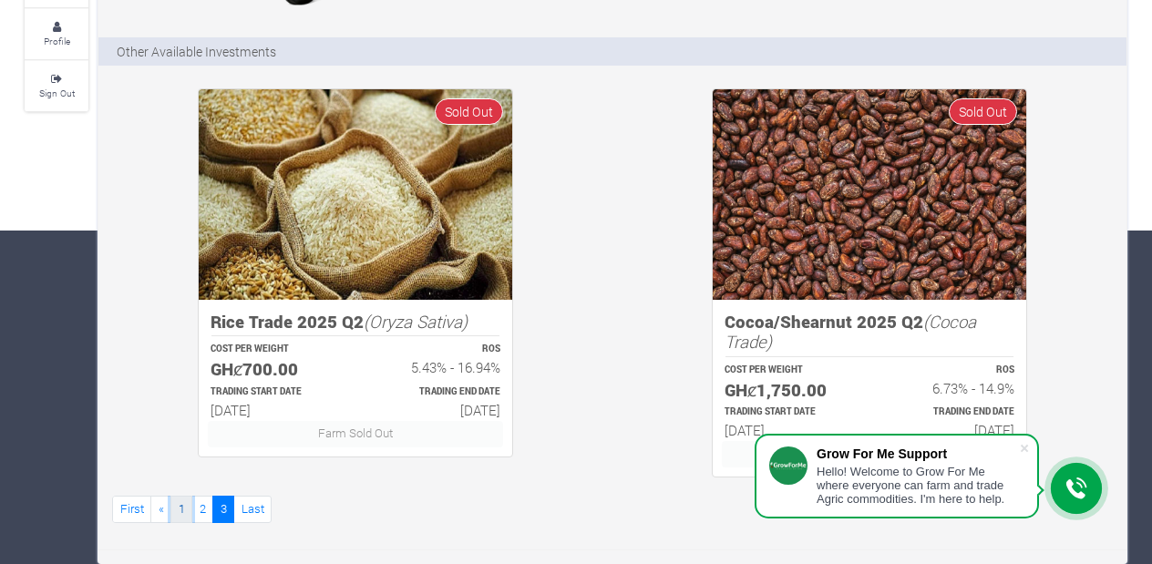
click at [185, 515] on link "1" at bounding box center [181, 509] width 22 height 26
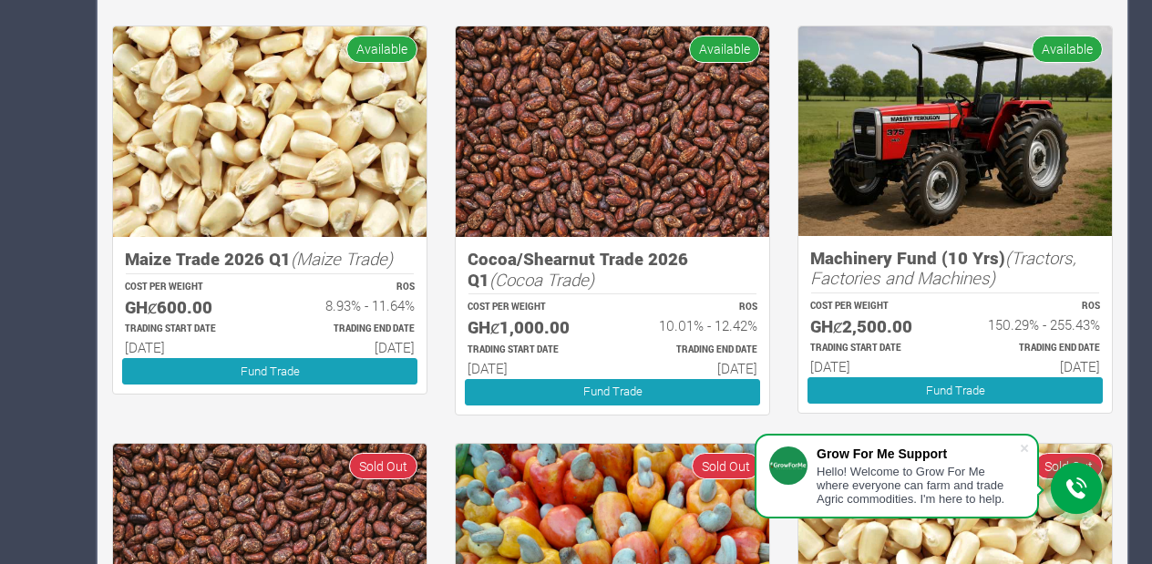
scroll to position [863, 0]
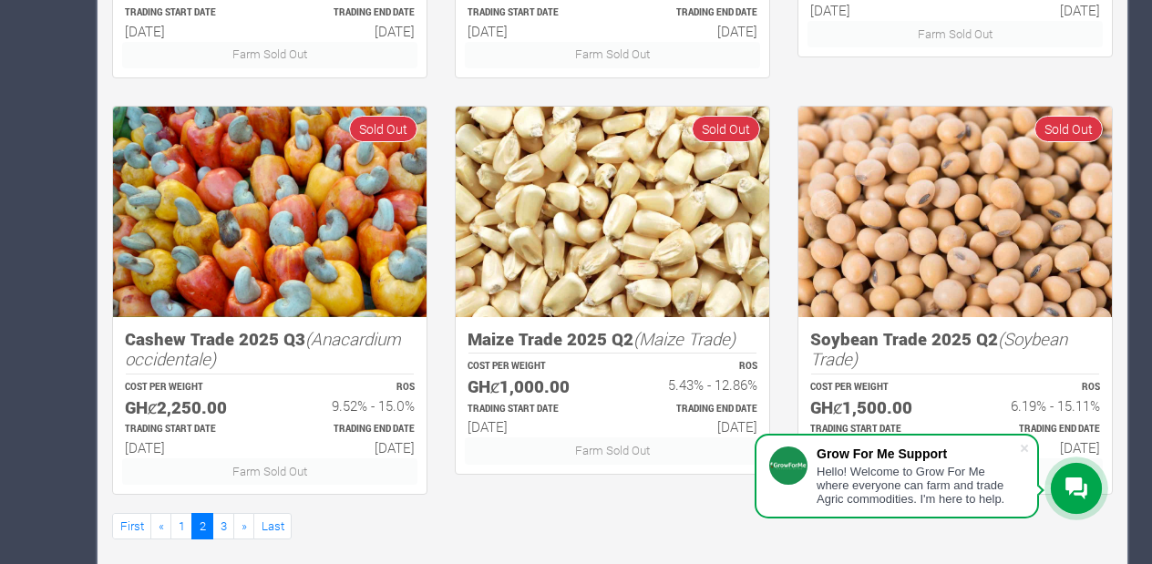
scroll to position [1167, 0]
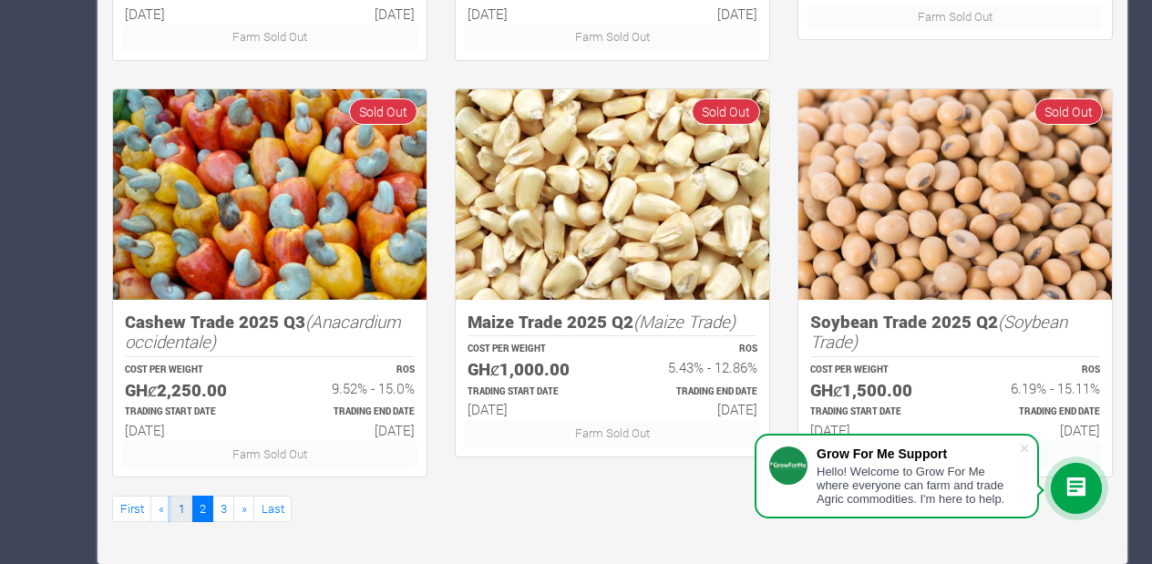
click at [176, 513] on link "1" at bounding box center [181, 509] width 22 height 26
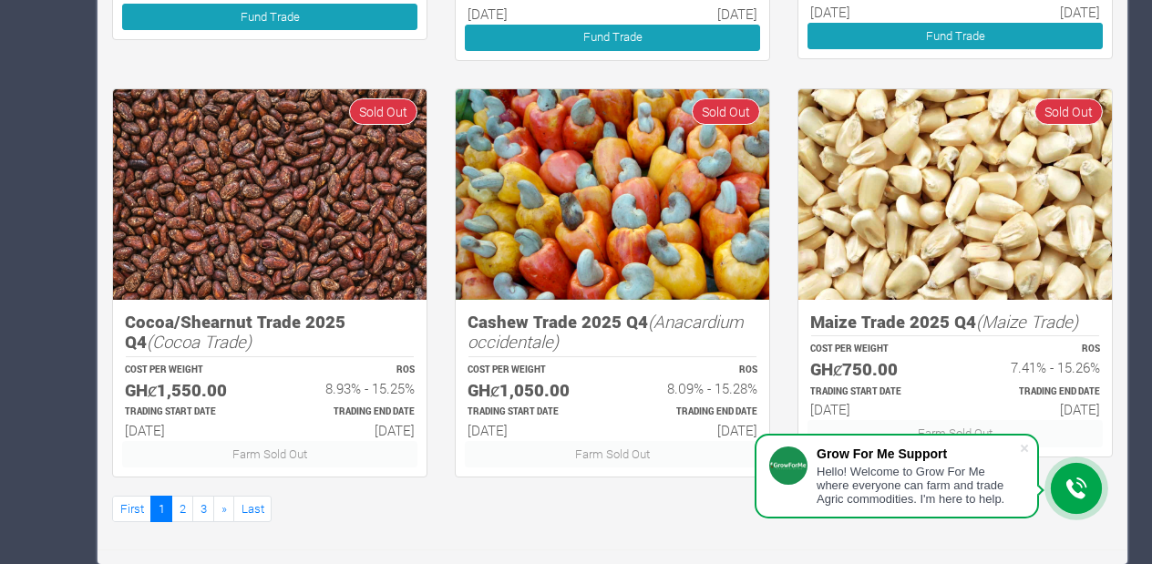
scroll to position [1144, 0]
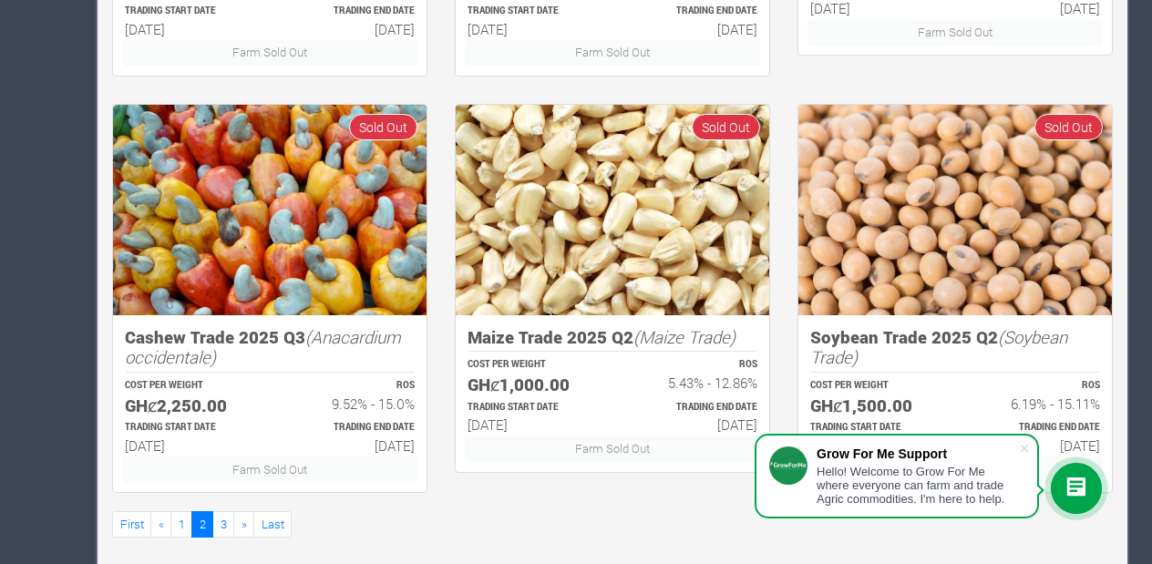
scroll to position [1167, 0]
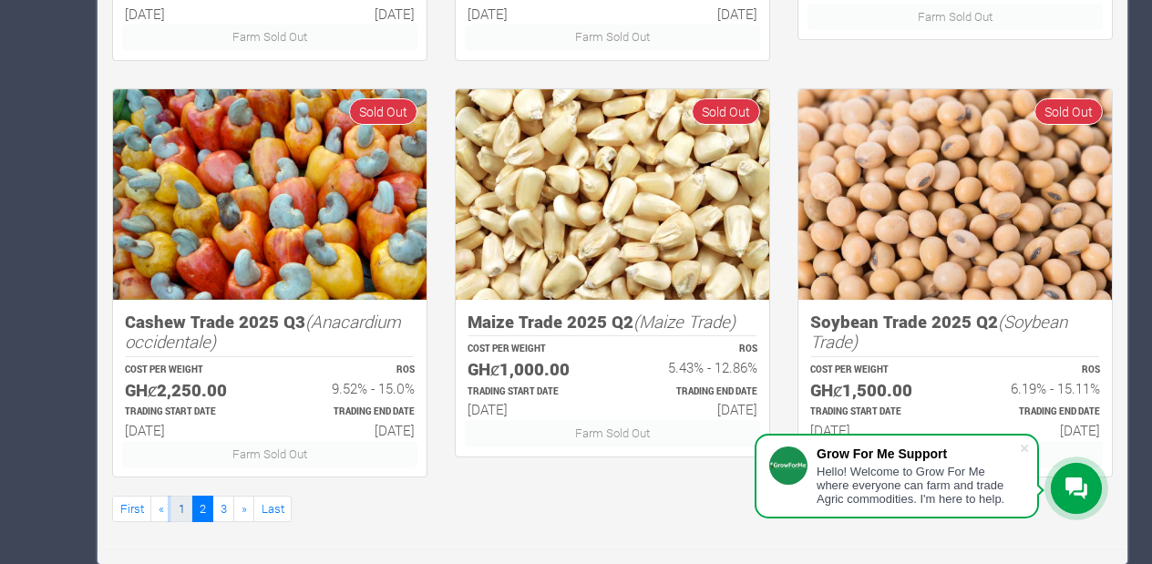
click at [180, 511] on link "1" at bounding box center [181, 509] width 22 height 26
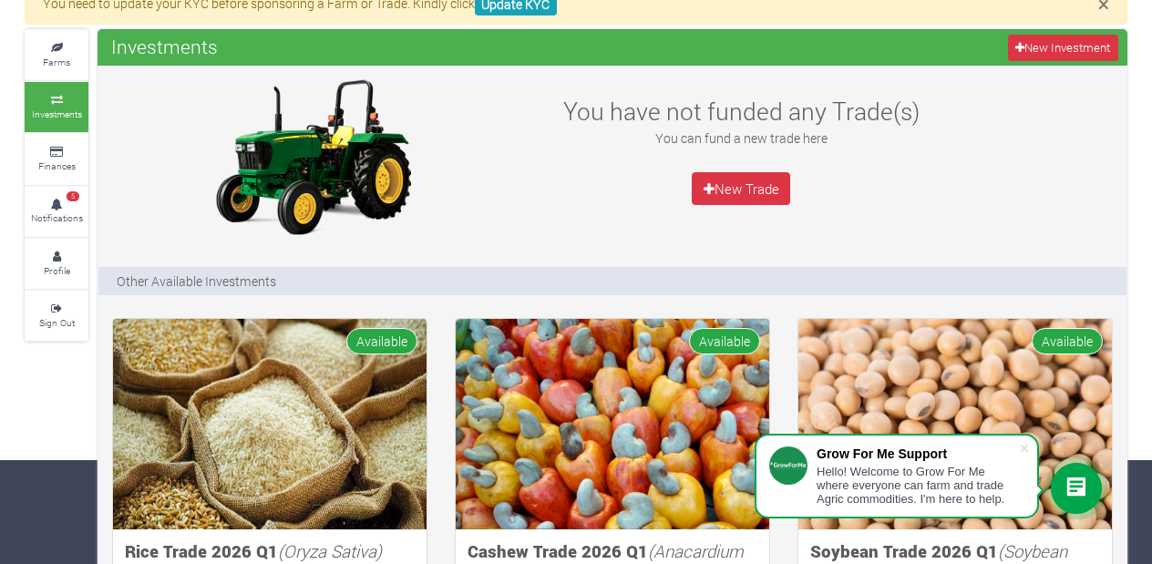
scroll to position [73, 0]
